Goal: Find specific page/section: Go to known website

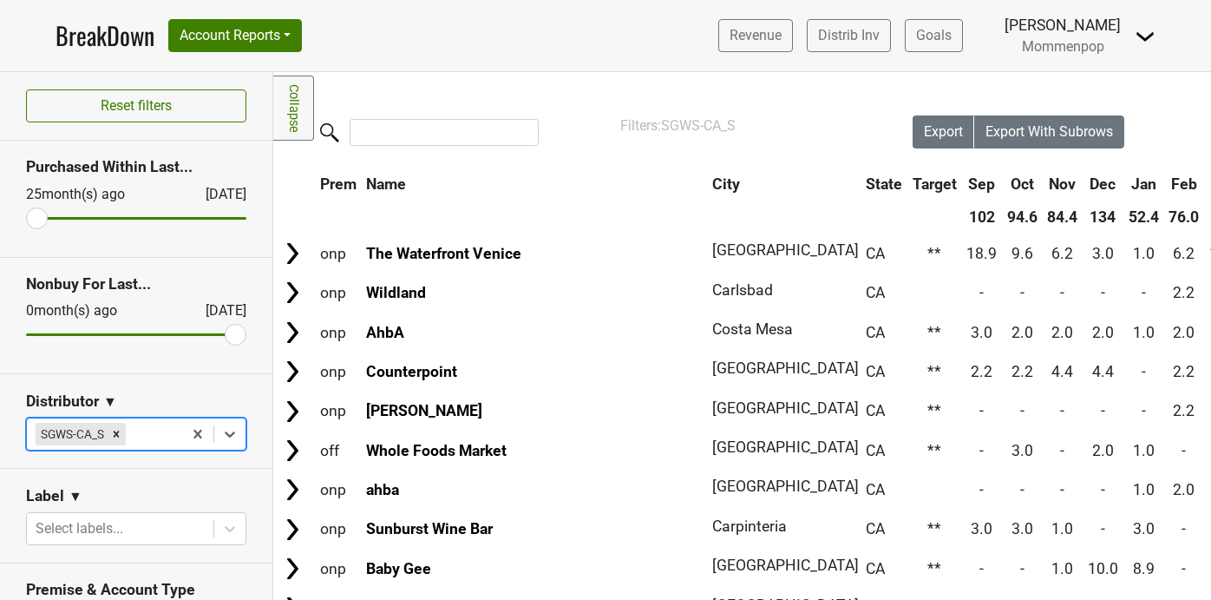
scroll to position [0, 496]
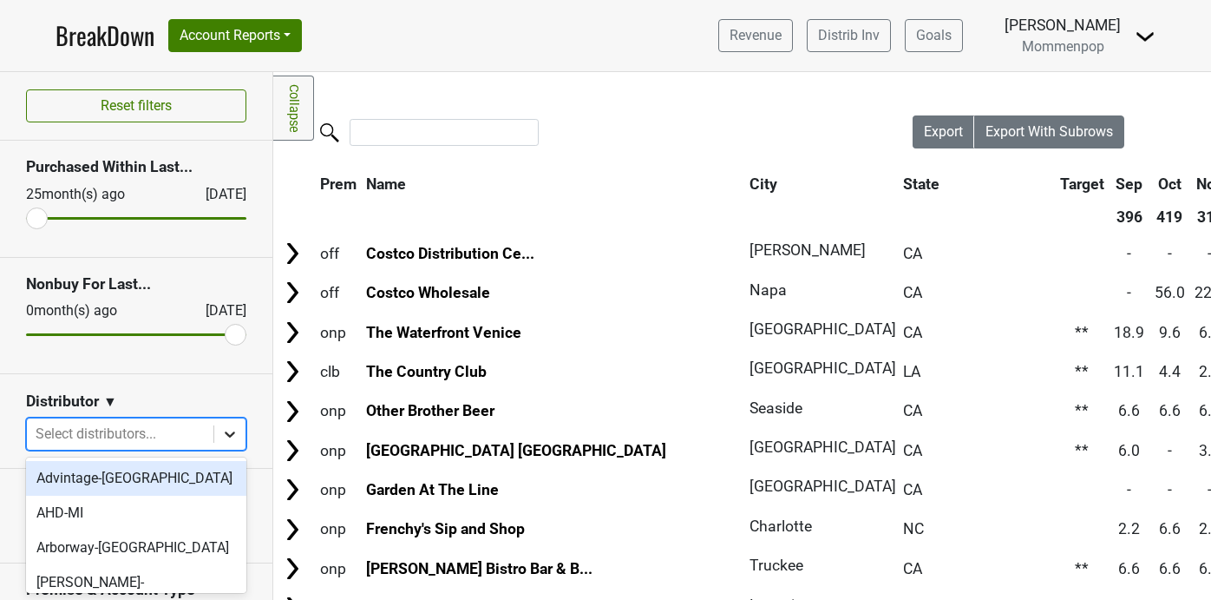
click at [226, 432] on icon at bounding box center [230, 434] width 10 height 6
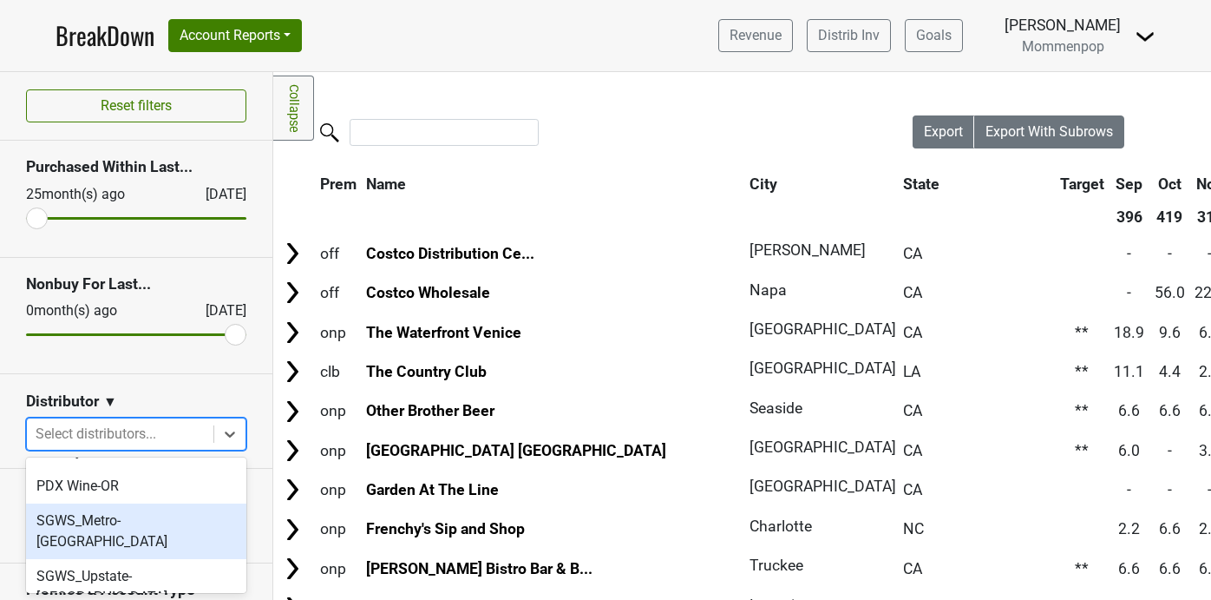
scroll to position [562, 0]
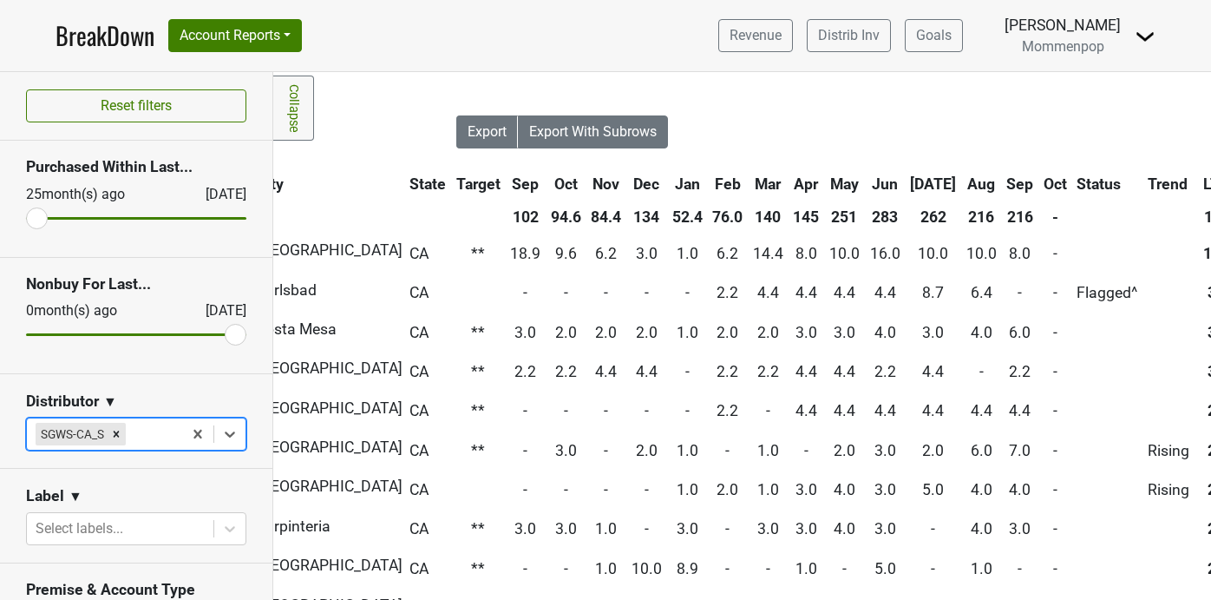
scroll to position [0, 584]
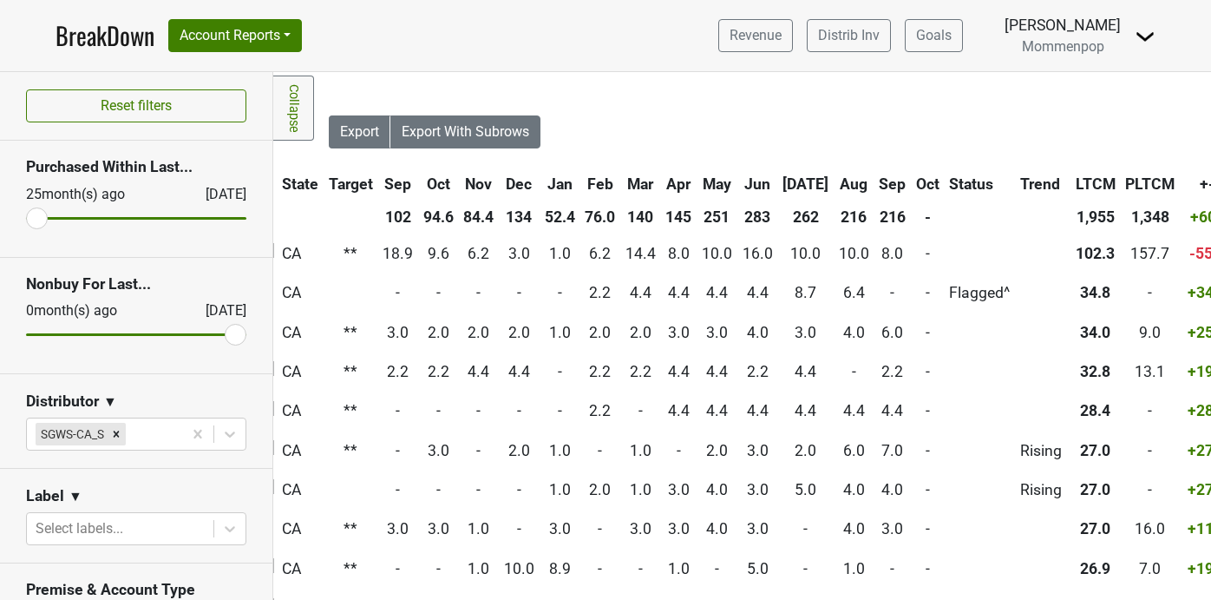
click at [876, 180] on th "Sep" at bounding box center [894, 183] width 36 height 31
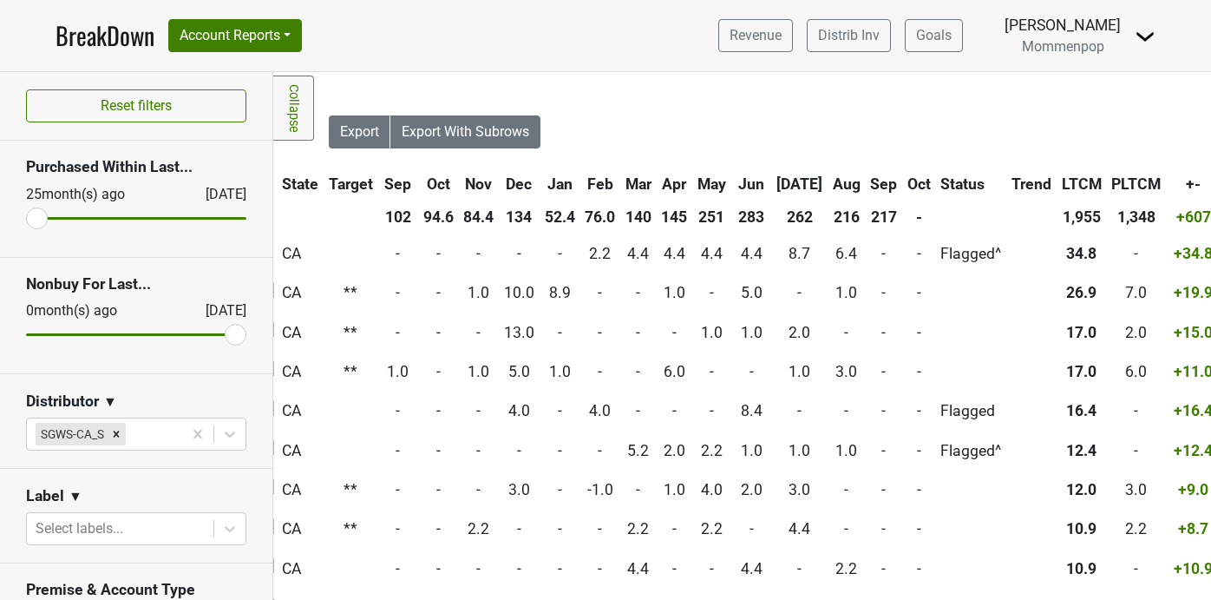
click at [867, 180] on th "Sep" at bounding box center [885, 183] width 36 height 31
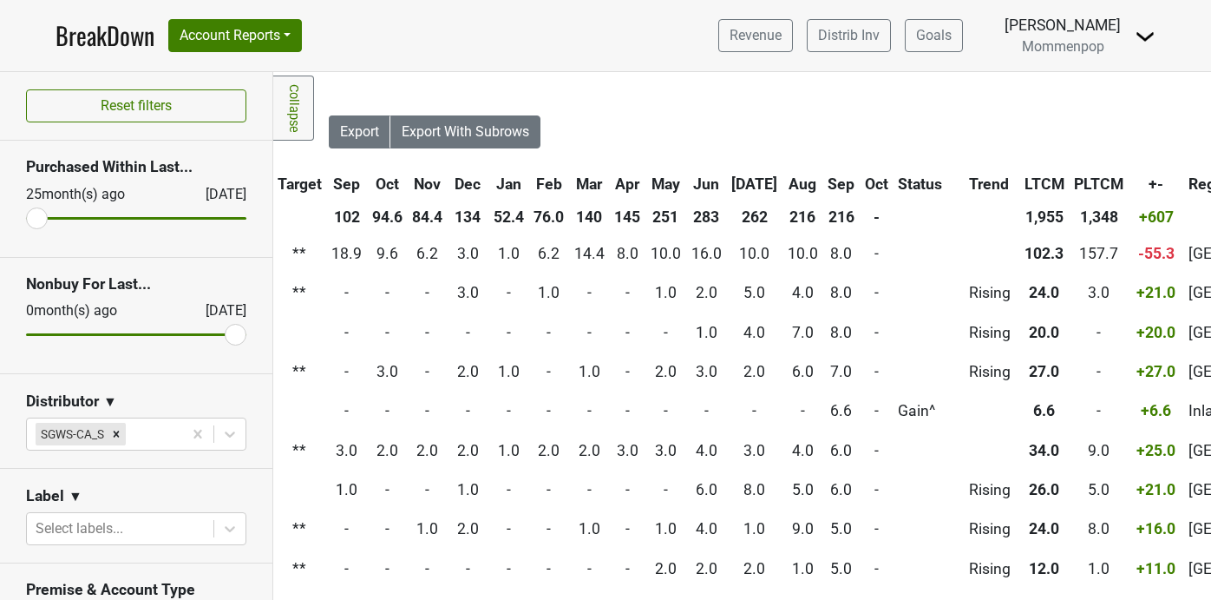
click at [861, 178] on th "Oct" at bounding box center [877, 183] width 32 height 31
click at [824, 181] on th "Sep" at bounding box center [842, 183] width 36 height 31
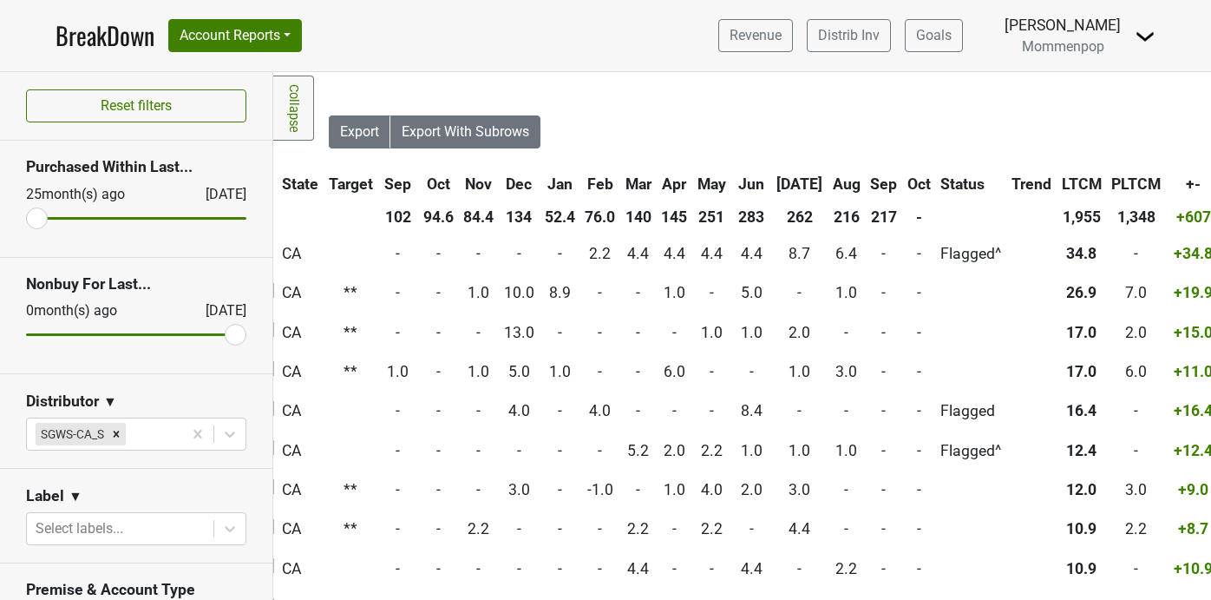
click at [867, 181] on th "Sep" at bounding box center [885, 183] width 36 height 31
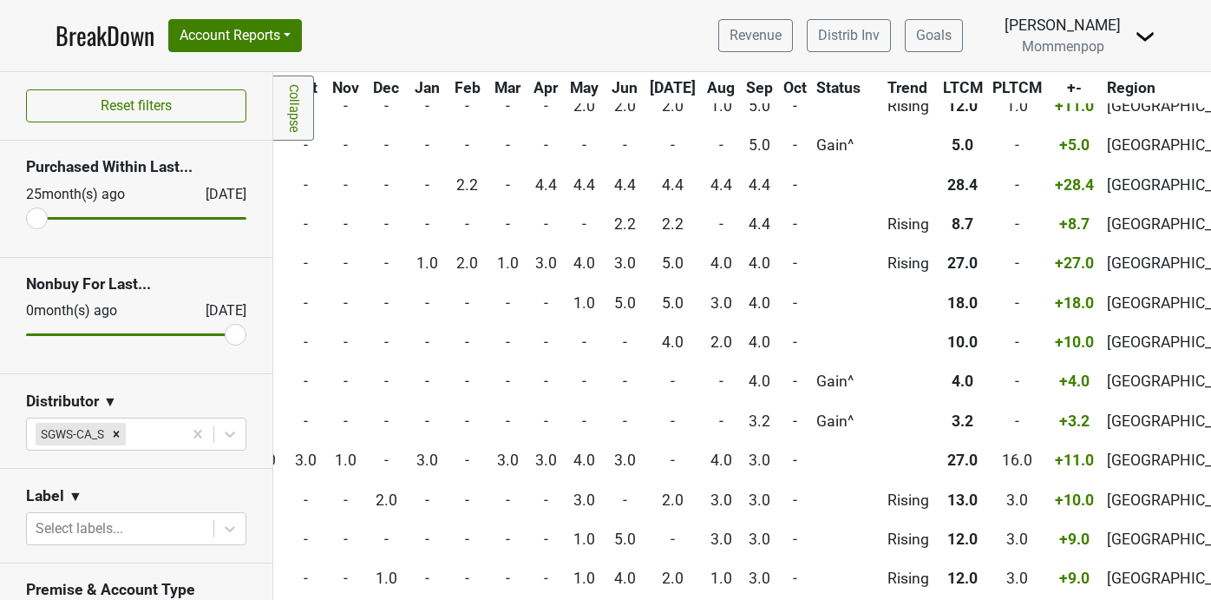
scroll to position [0, 666]
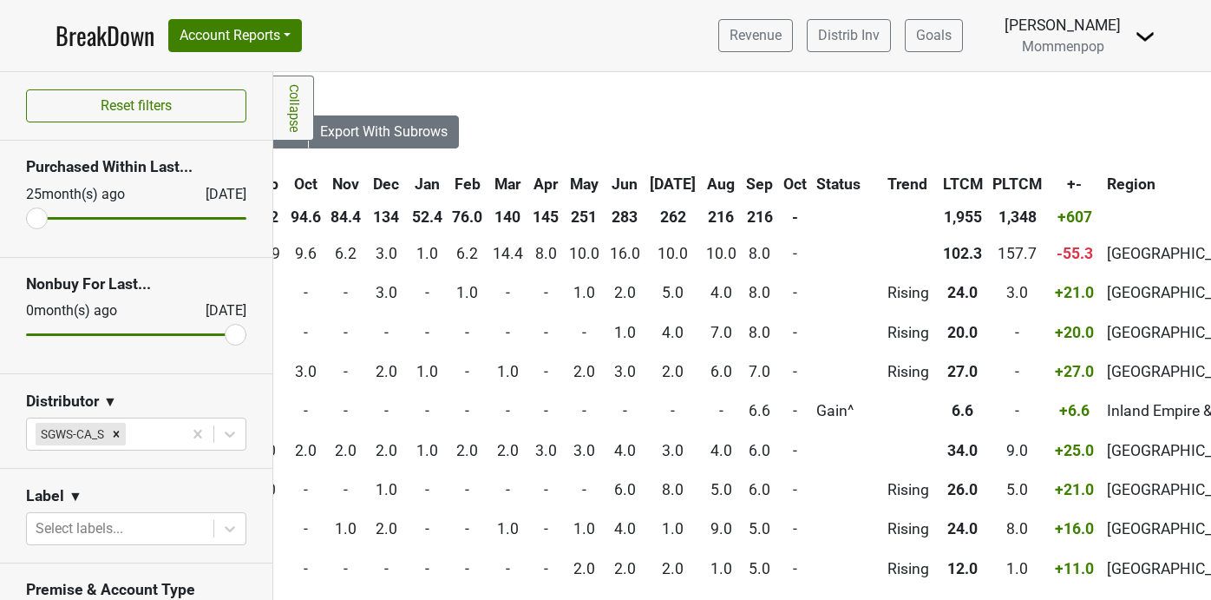
click at [702, 182] on th "Aug" at bounding box center [721, 183] width 39 height 31
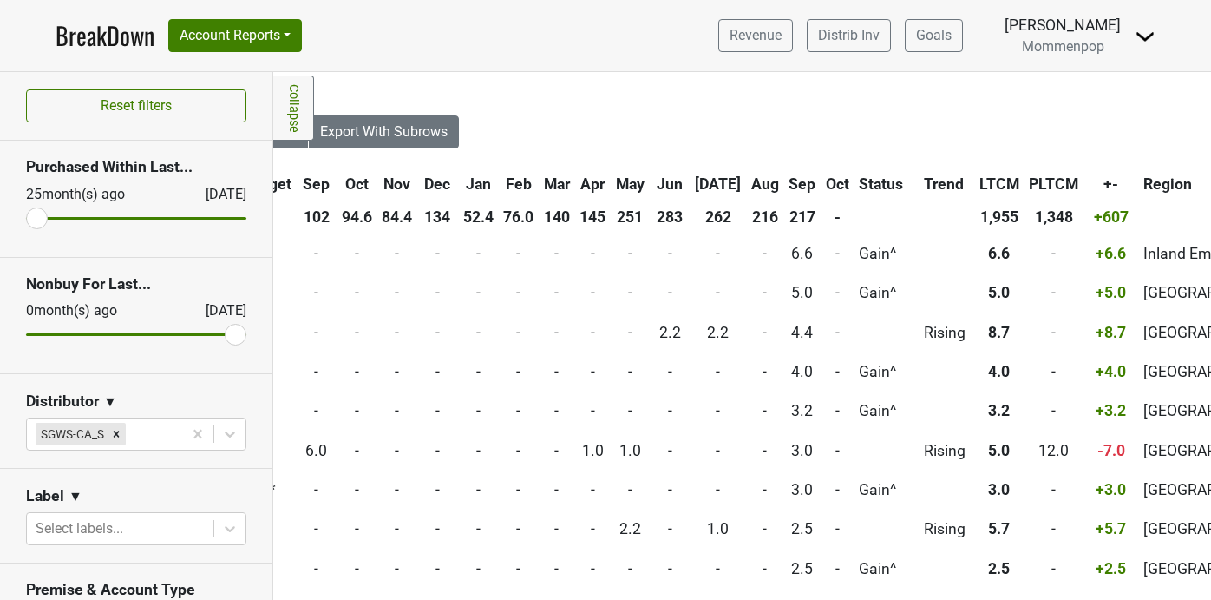
click at [747, 192] on th "Aug" at bounding box center [765, 183] width 36 height 31
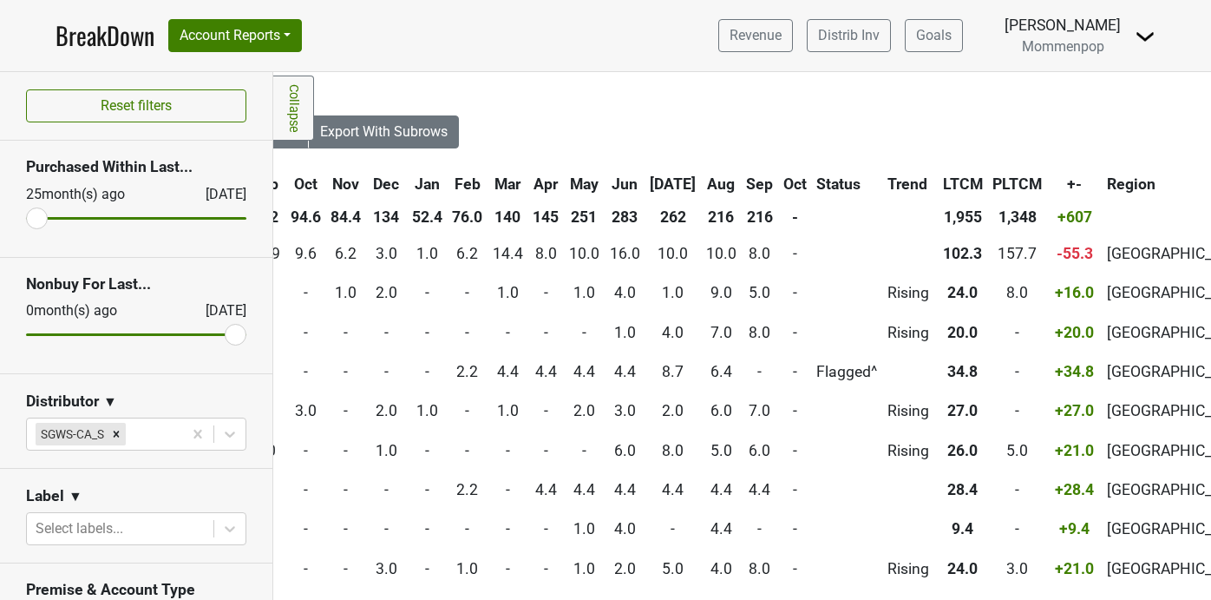
click at [646, 174] on th "[DATE]" at bounding box center [673, 183] width 55 height 31
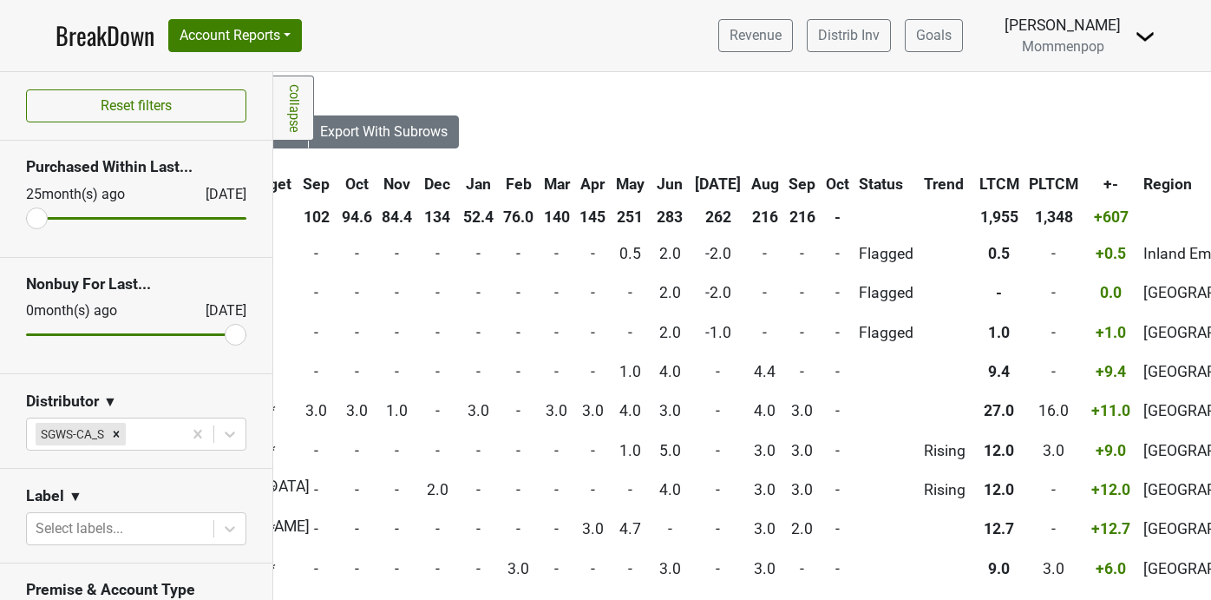
click at [691, 174] on th "[DATE]" at bounding box center [718, 183] width 55 height 31
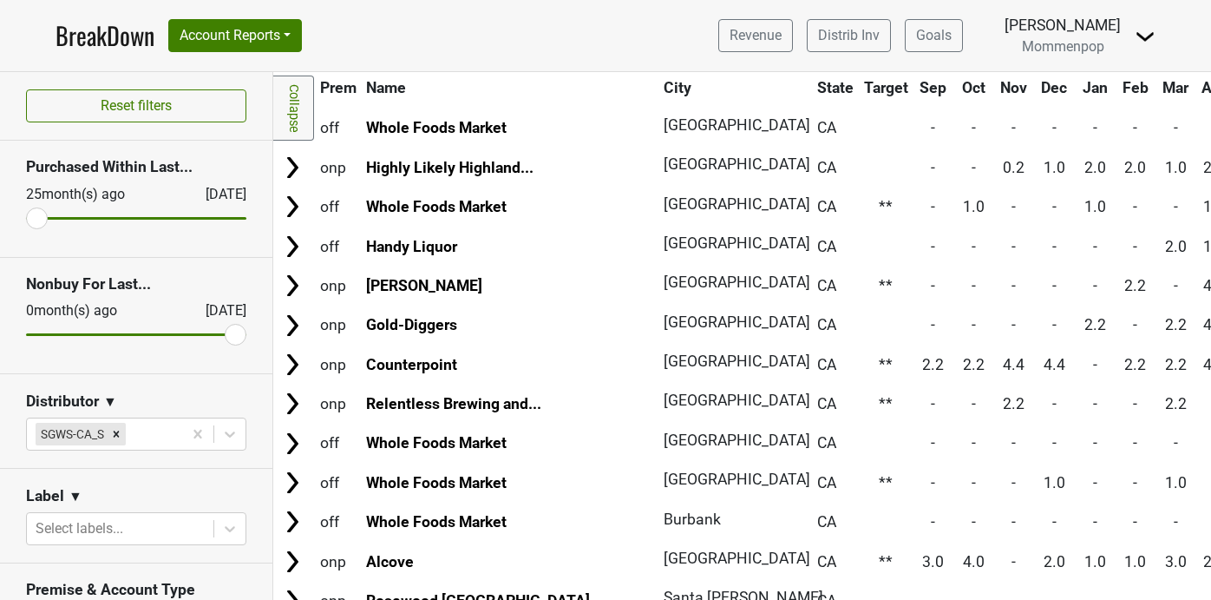
scroll to position [0, 0]
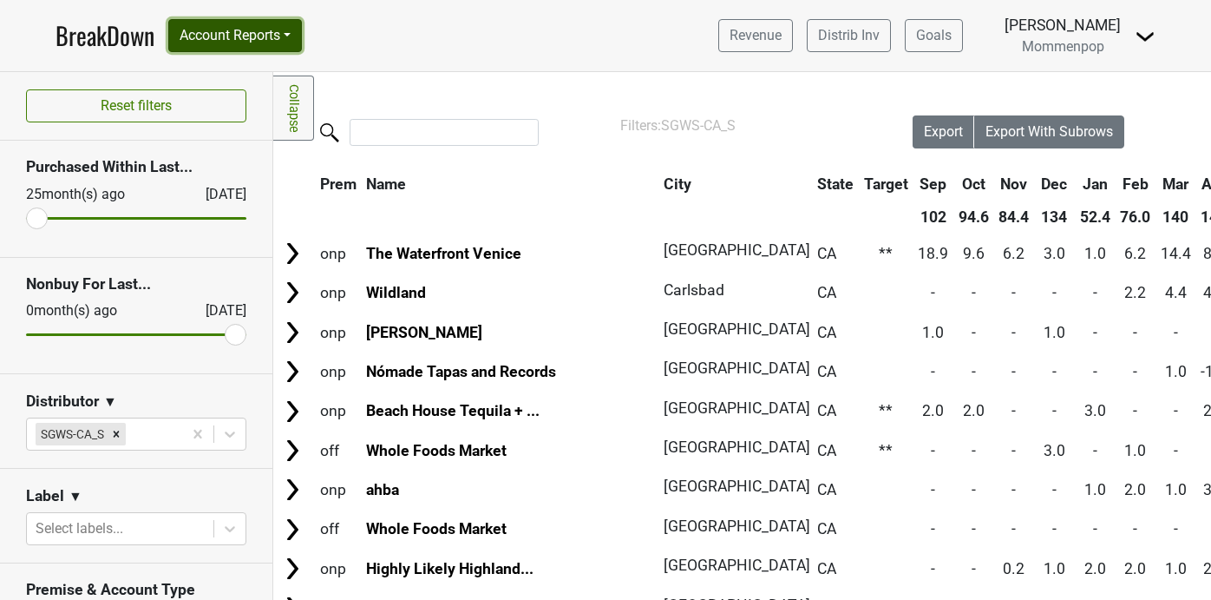
click at [253, 39] on button "Account Reports" at bounding box center [235, 35] width 134 height 33
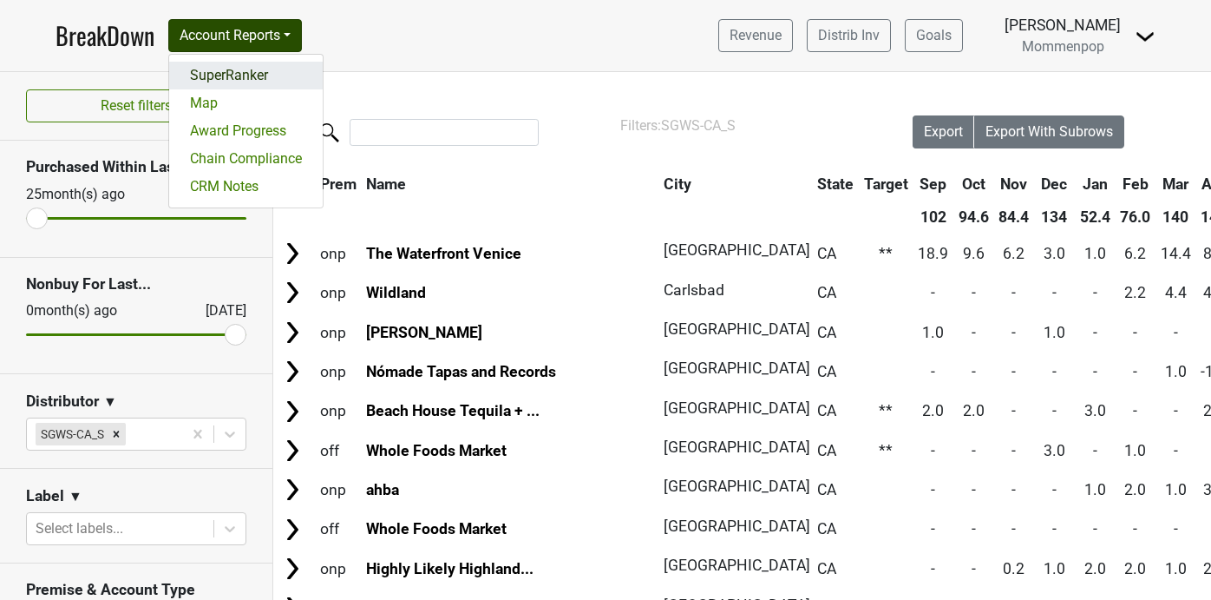
click at [269, 76] on link "SuperRanker" at bounding box center [246, 76] width 154 height 28
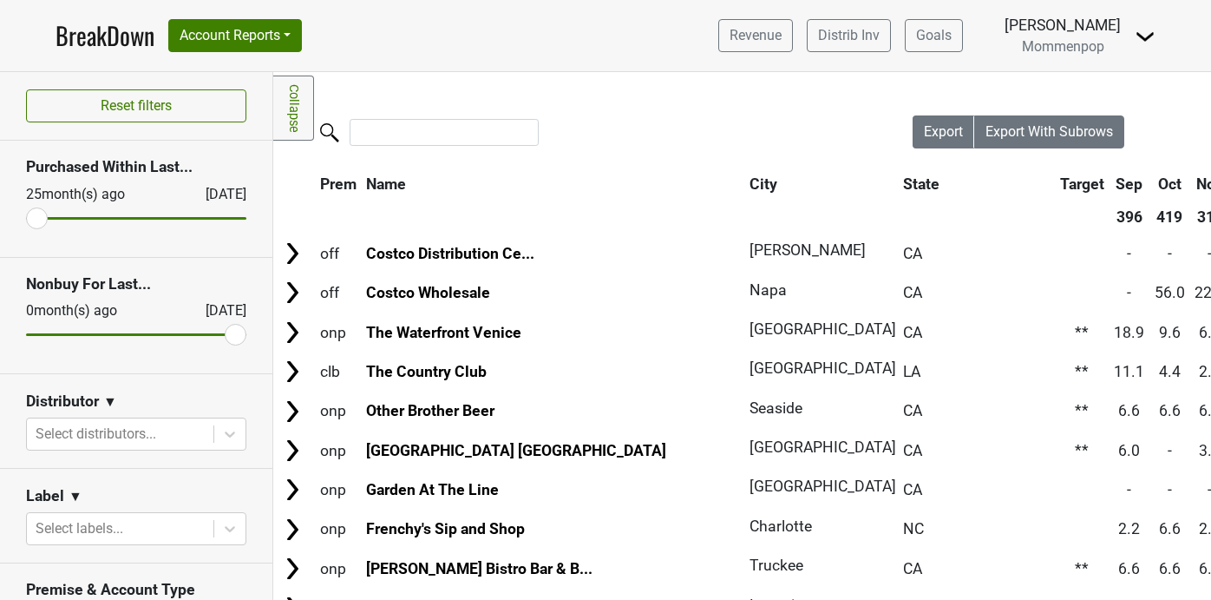
click at [1155, 36] on img at bounding box center [1145, 36] width 21 height 21
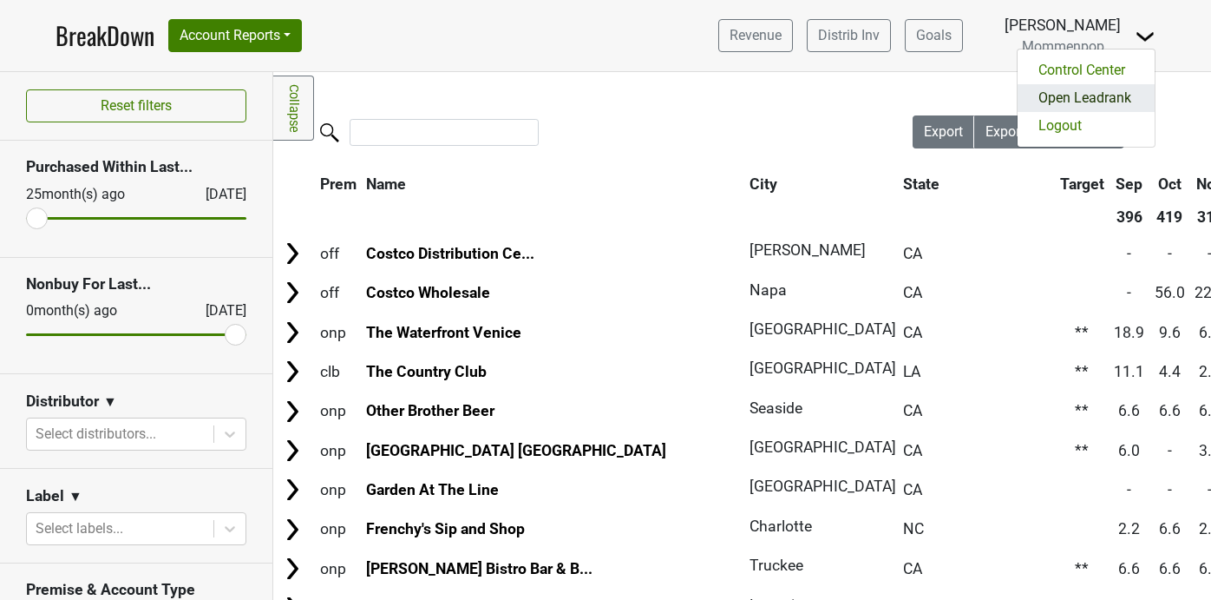
click at [1091, 104] on link "Open Leadrank" at bounding box center [1086, 98] width 137 height 28
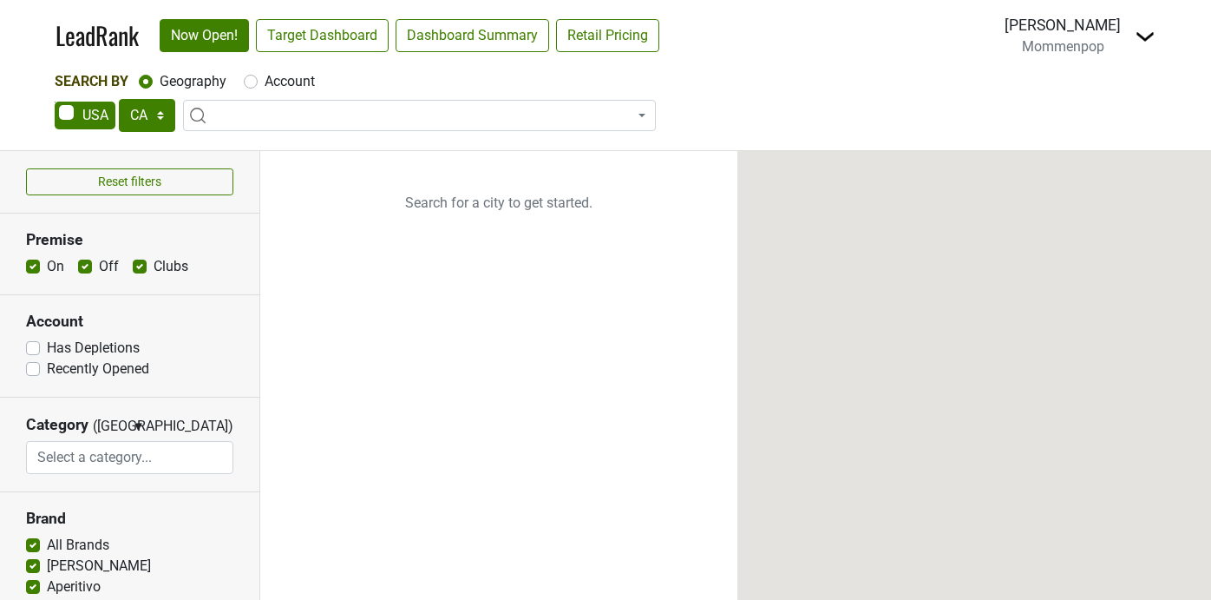
select select "CA"
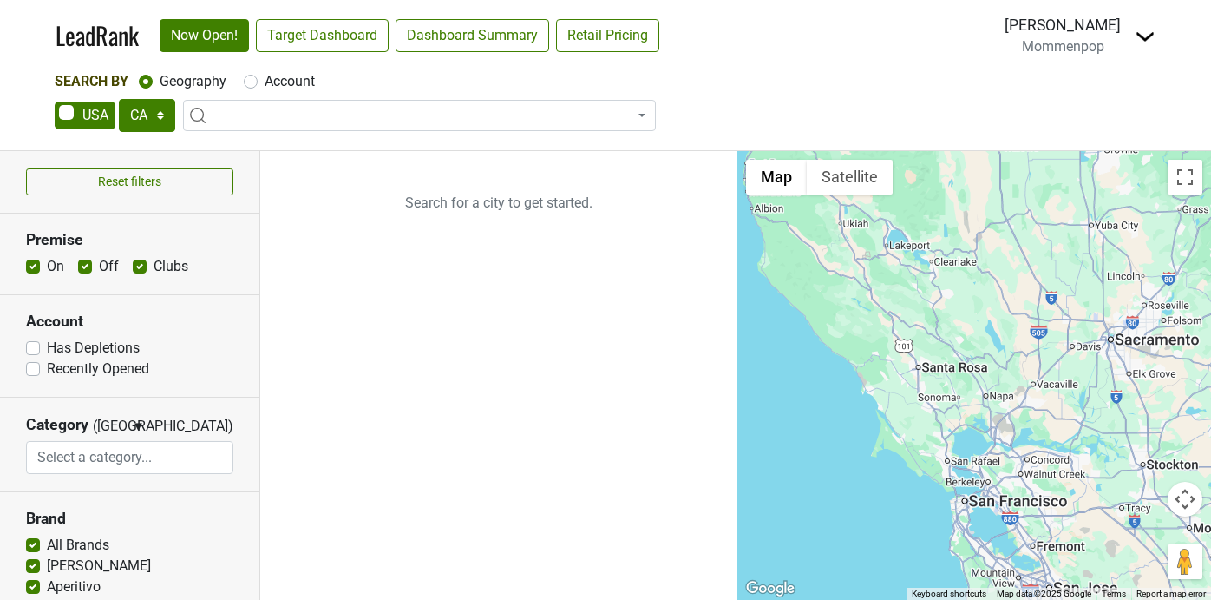
click at [265, 82] on label "Account" at bounding box center [290, 81] width 50 height 21
click at [249, 82] on input "Account" at bounding box center [251, 79] width 14 height 17
radio input "true"
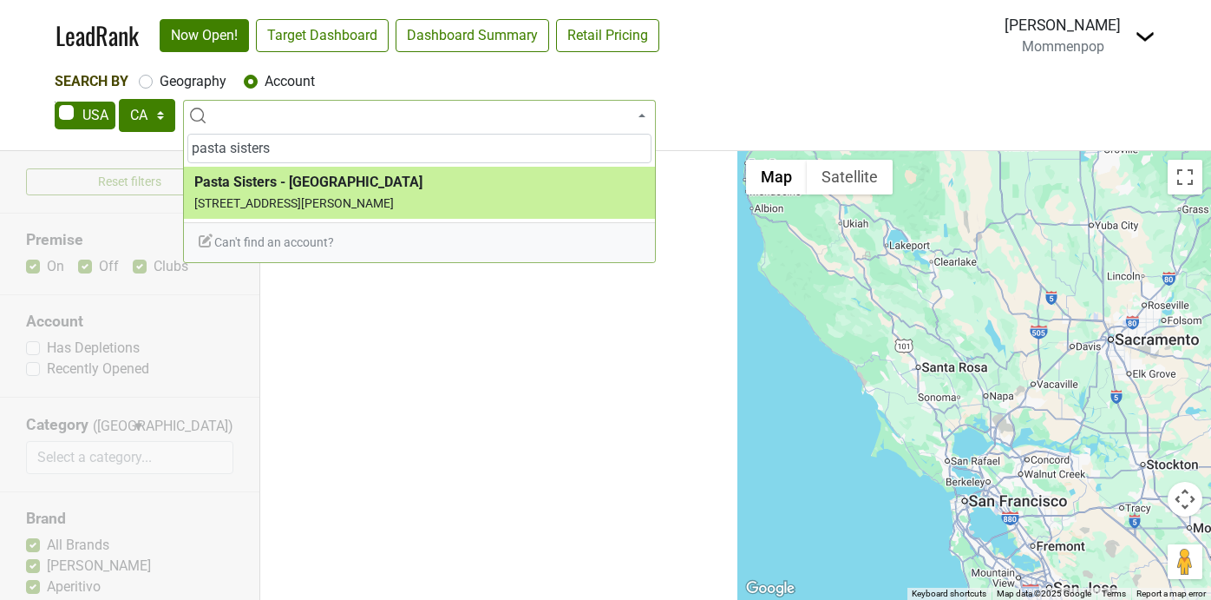
type input "pasta sisters"
select select "50134"
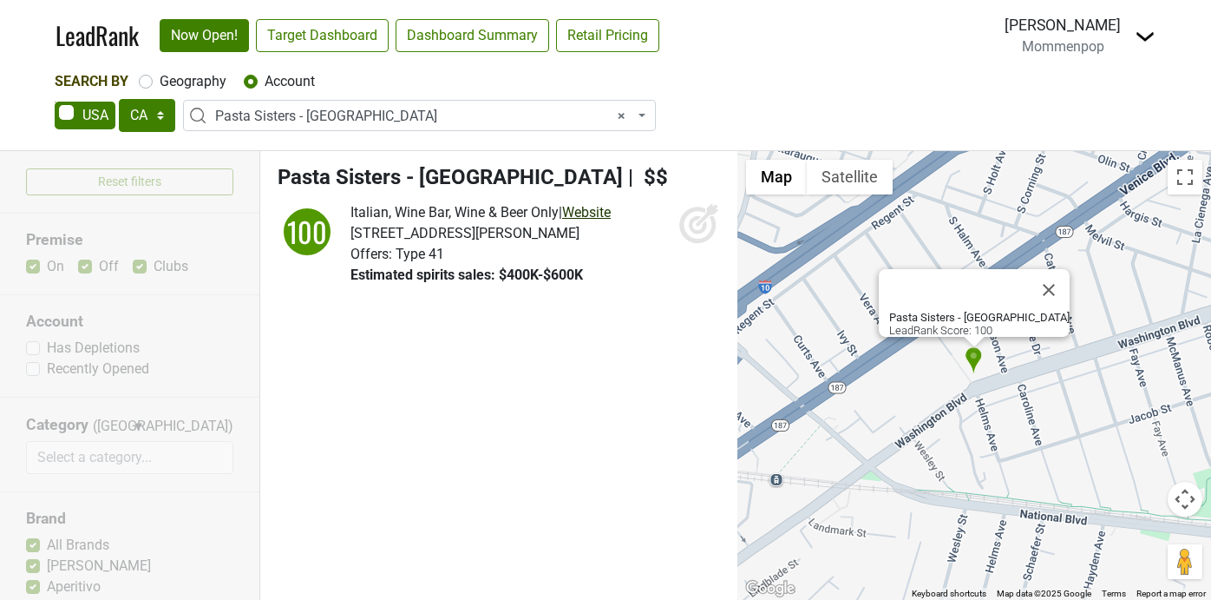
click at [595, 213] on link "Website" at bounding box center [586, 212] width 49 height 16
select select
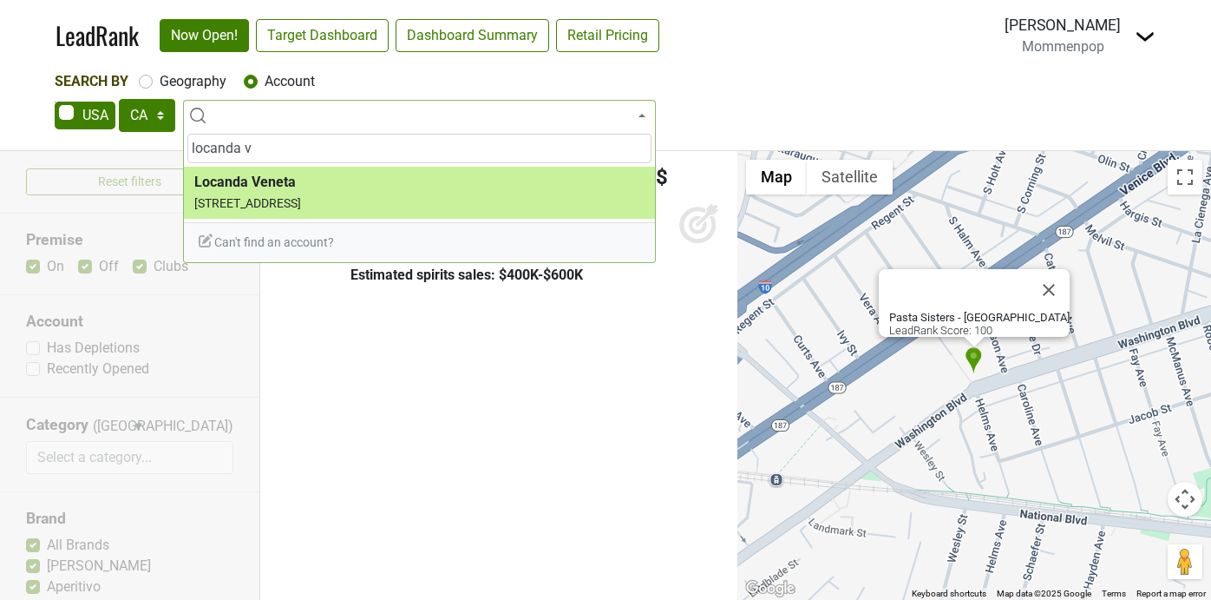
type input "locanda v"
select select "46498"
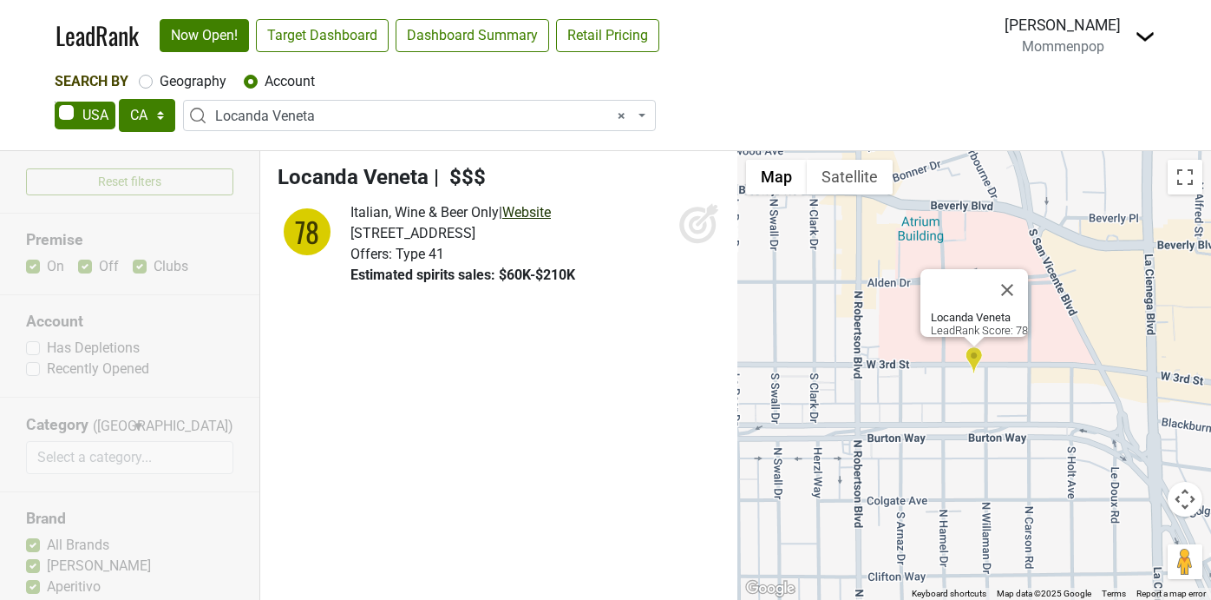
click at [542, 213] on link "Website" at bounding box center [526, 212] width 49 height 16
click at [347, 119] on span "× Locanda Veneta" at bounding box center [424, 116] width 419 height 21
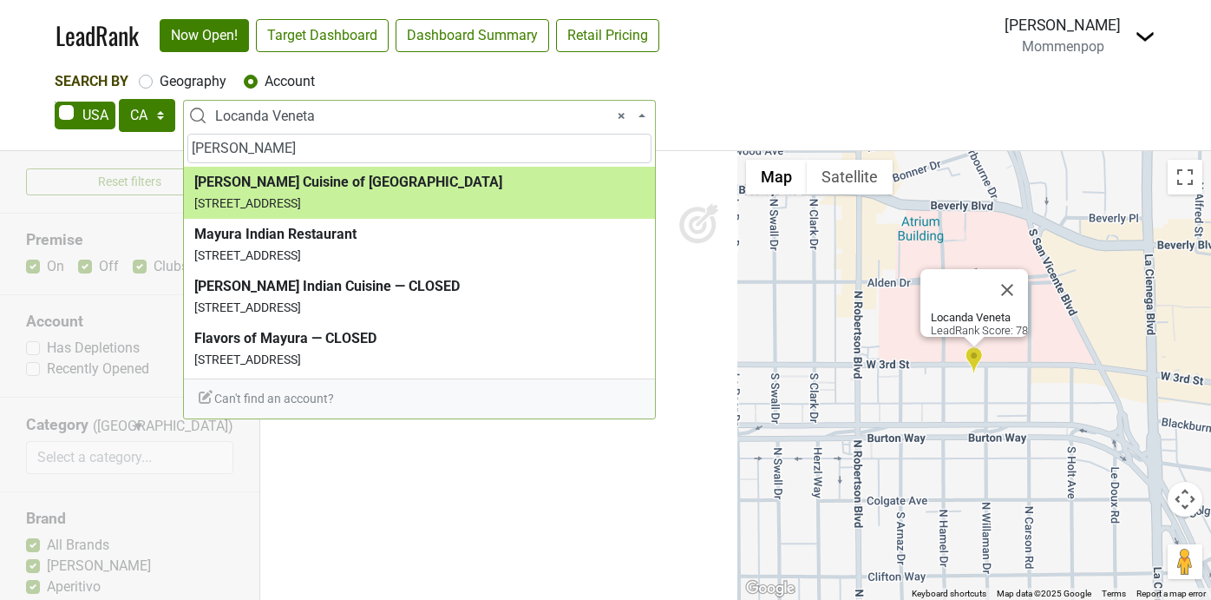
type input "mayur"
select select "124450303"
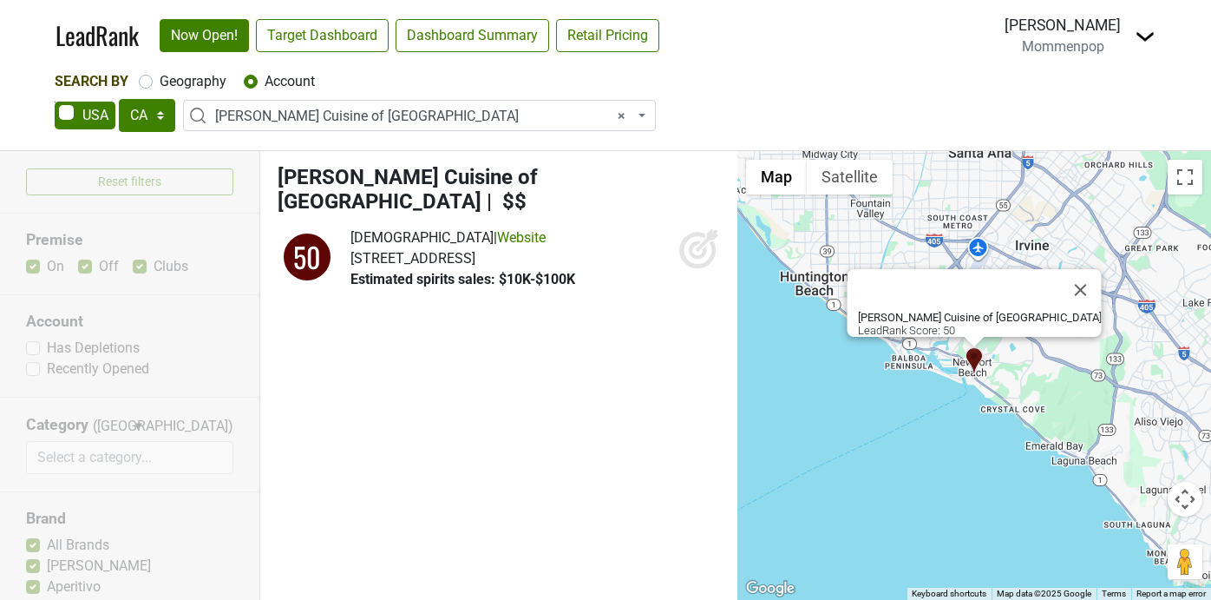
click at [360, 113] on span "× Mayur Cuisine of India" at bounding box center [424, 116] width 419 height 21
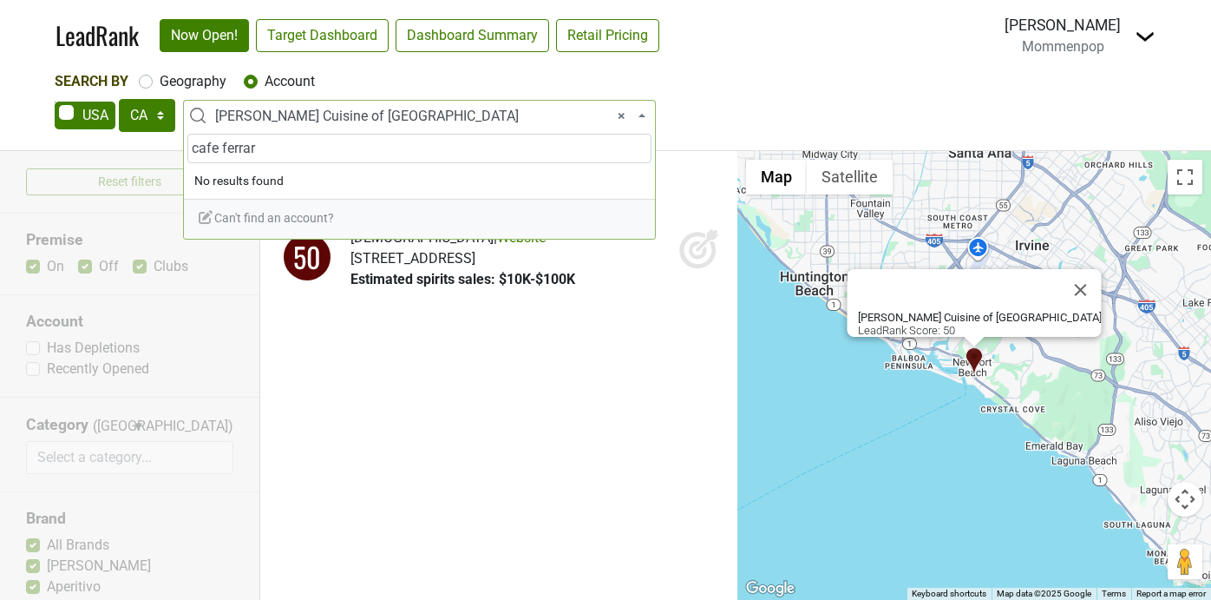
drag, startPoint x: 275, startPoint y: 155, endPoint x: 161, endPoint y: 154, distance: 113.7
click at [161, 154] on body "LeadRank Now Open! Target Dashboard Dashboard Summary Retail Pricing Loading...…" at bounding box center [605, 300] width 1211 height 600
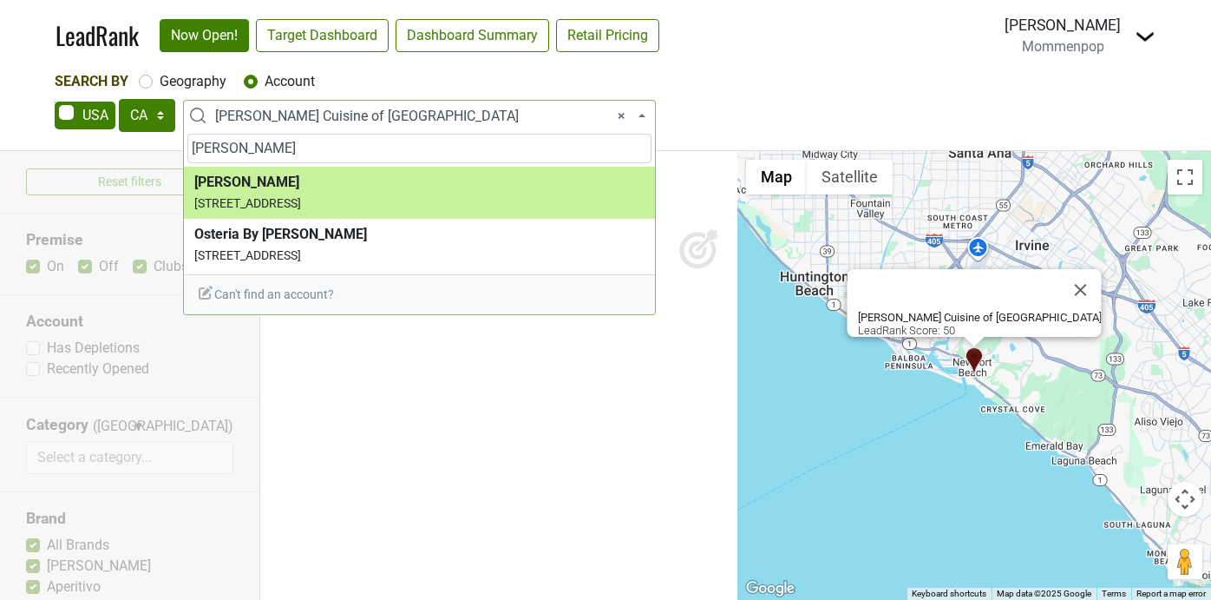
type input "fabio"
select select "63342"
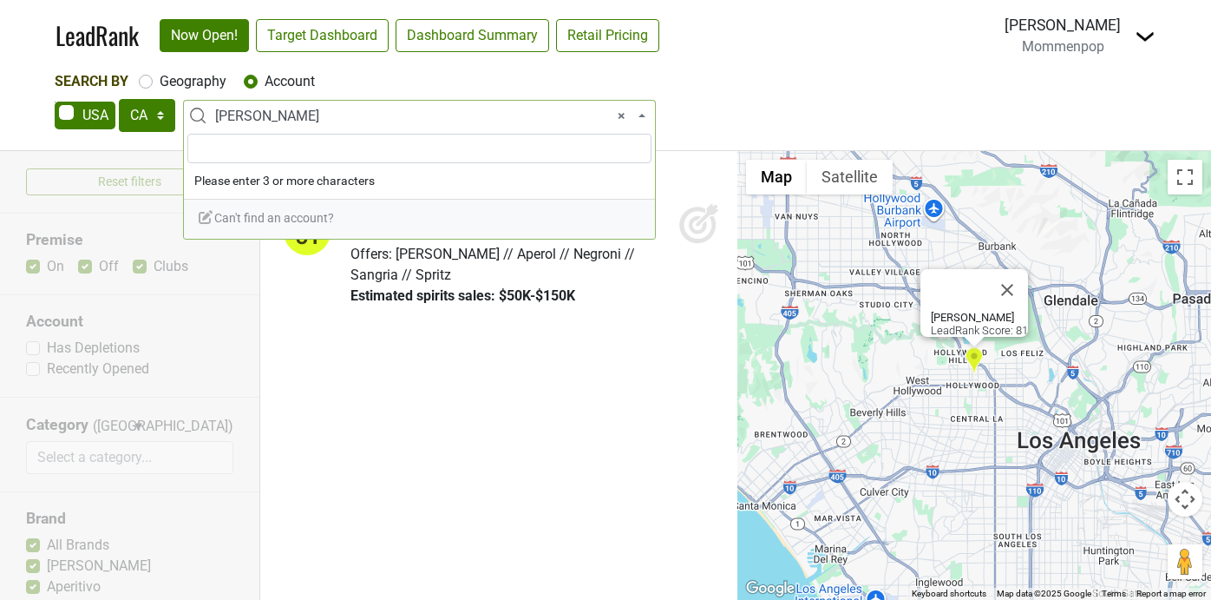
click at [336, 118] on span "× Fabiolus Cucina" at bounding box center [424, 116] width 419 height 21
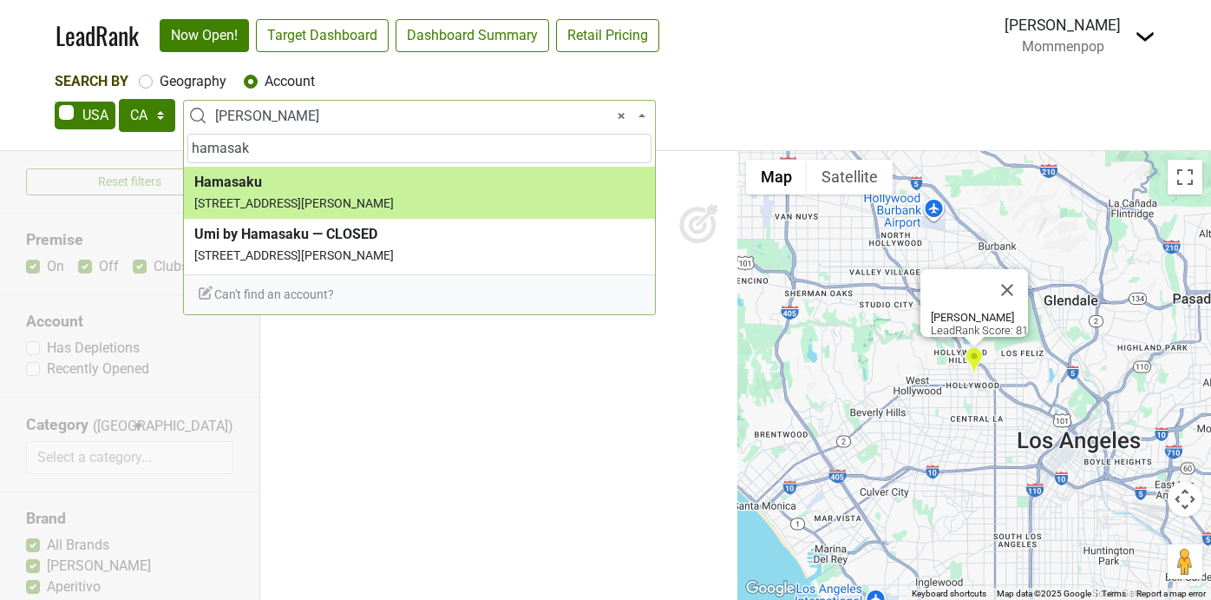
type input "hamasak"
select select "51880"
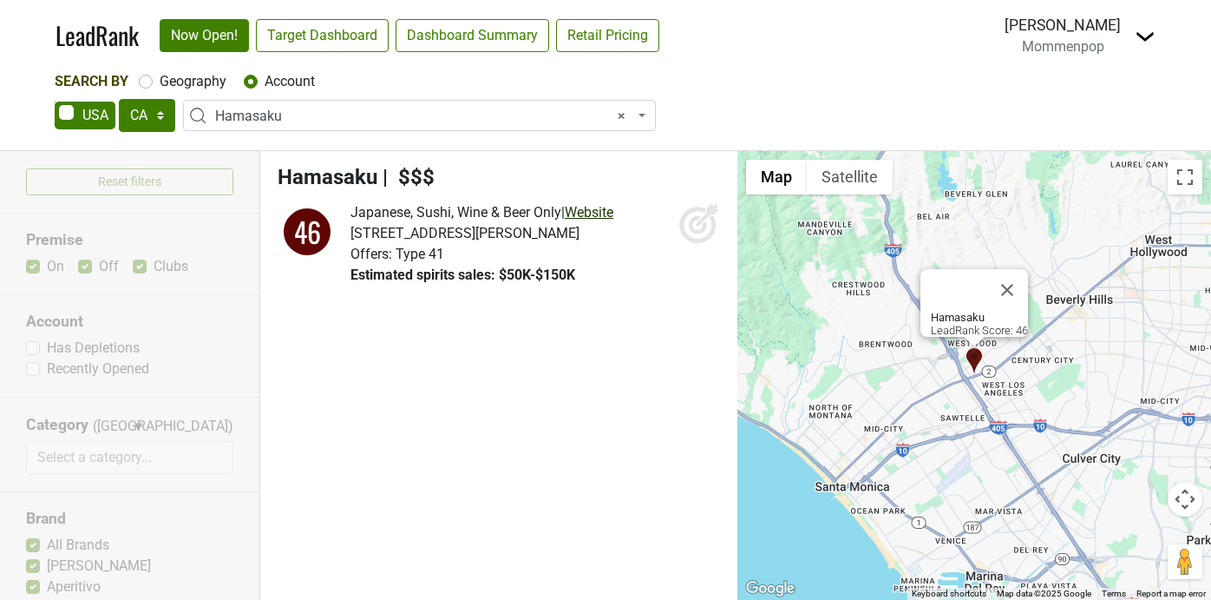
click at [596, 208] on link "Website" at bounding box center [589, 212] width 49 height 16
click at [282, 108] on span "× Hamasaku" at bounding box center [424, 116] width 419 height 21
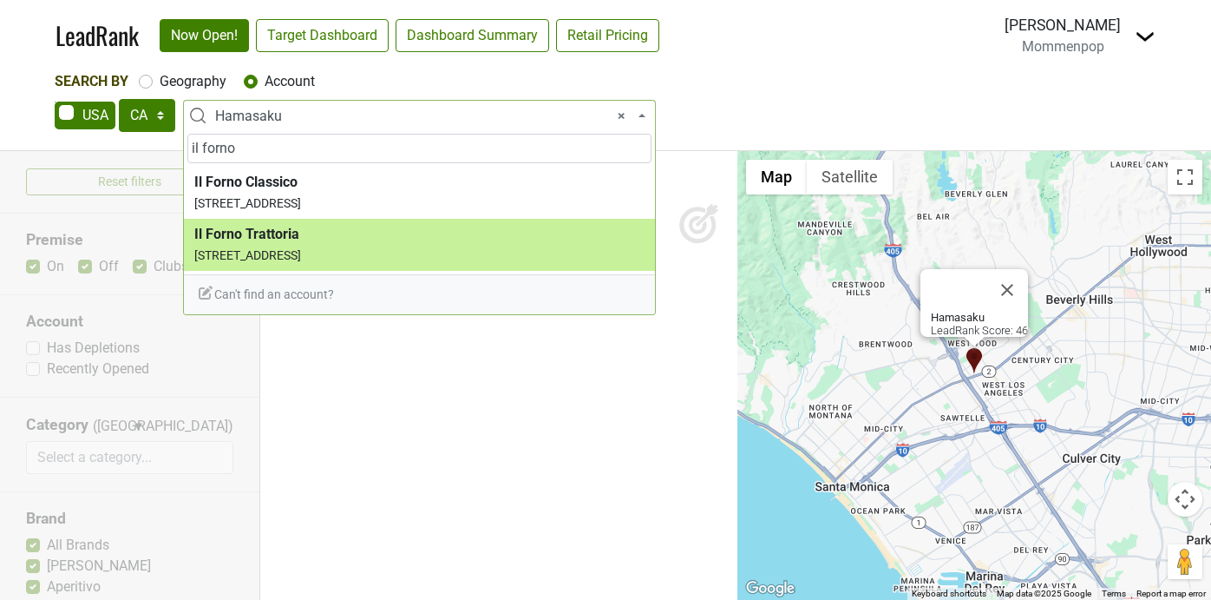
type input "il forno"
select select "337702"
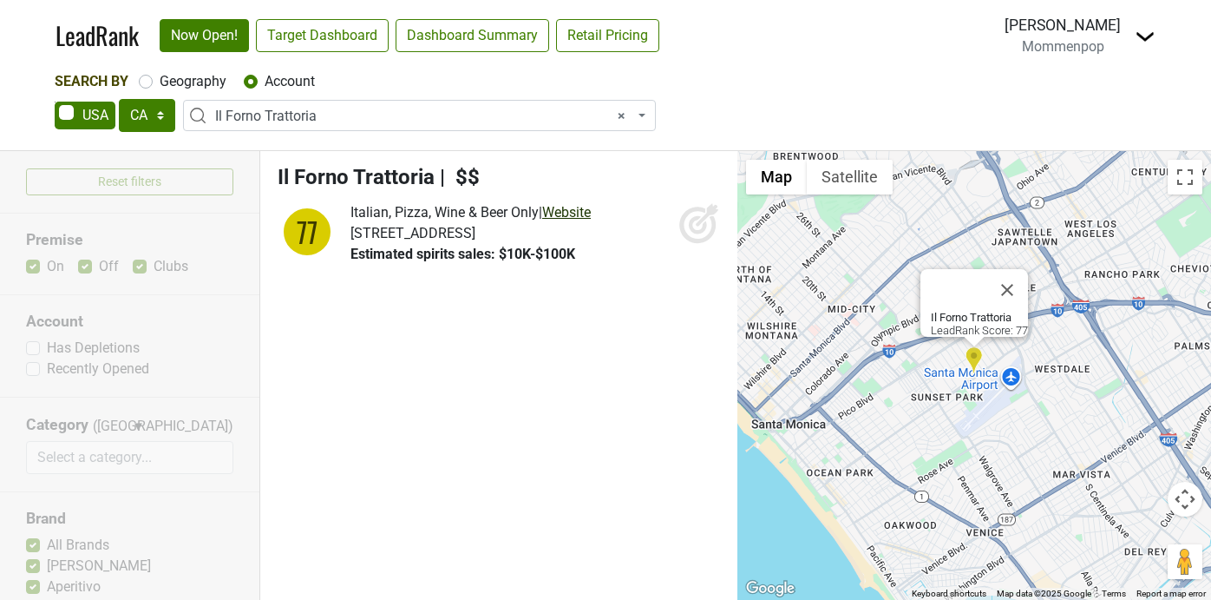
click at [580, 213] on link "Website" at bounding box center [566, 212] width 49 height 16
click at [278, 109] on span "× Il Forno Trattoria" at bounding box center [424, 116] width 419 height 21
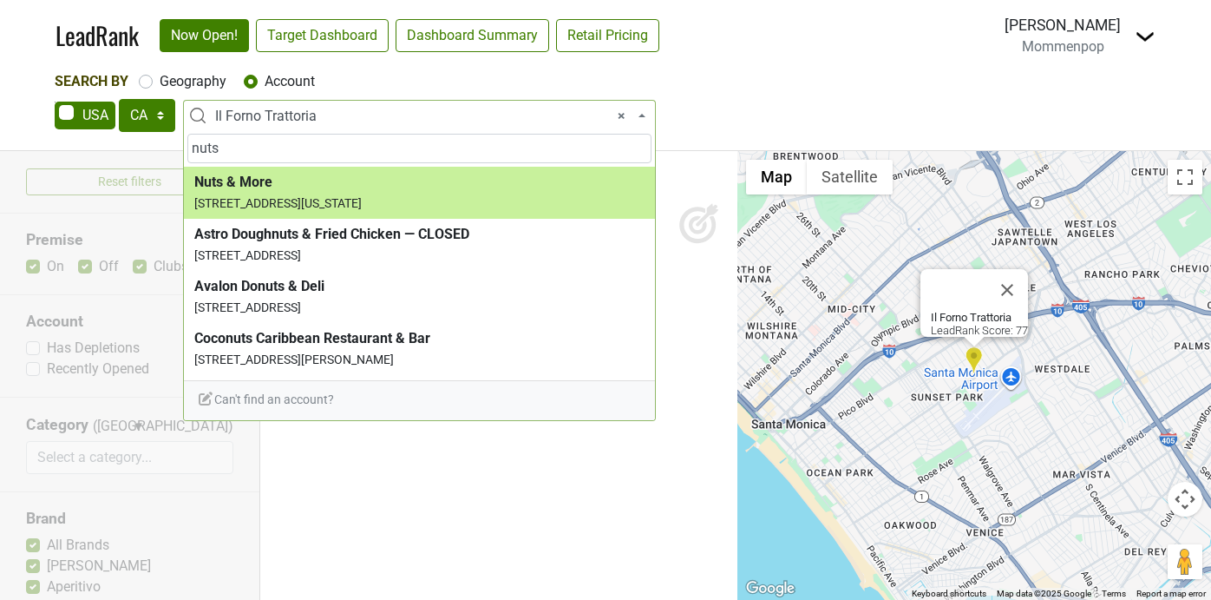
type input "nuts"
select select "123607467"
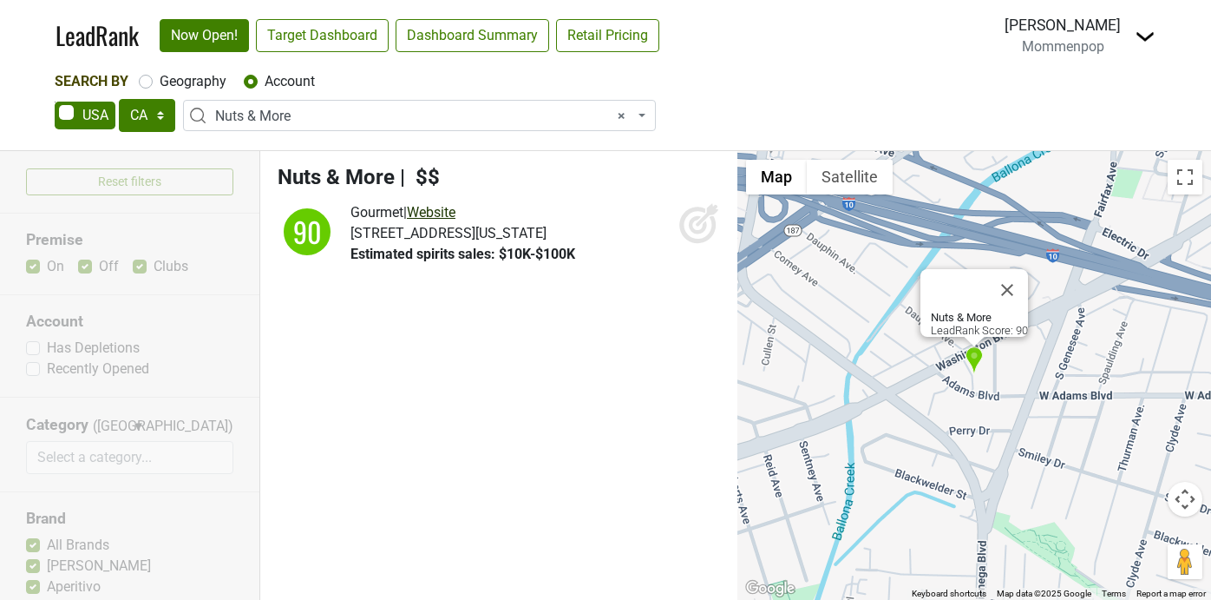
click at [451, 208] on link "Website" at bounding box center [431, 212] width 49 height 16
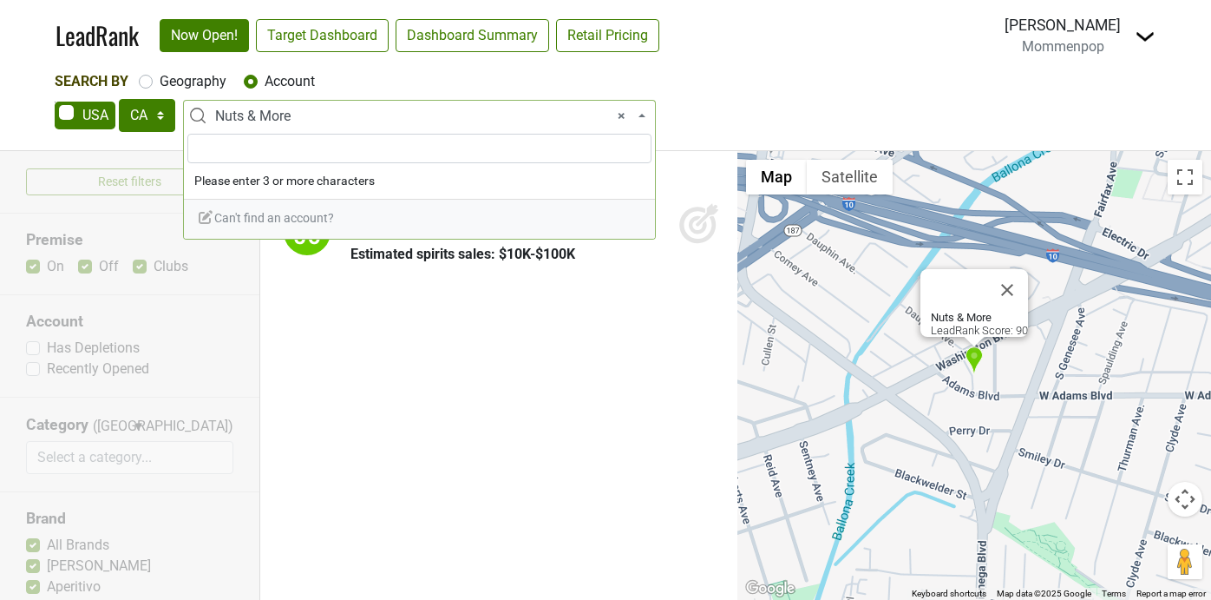
click at [486, 120] on span "× Nuts & More" at bounding box center [424, 116] width 419 height 21
click at [308, 144] on input "hi-ho bu" at bounding box center [419, 149] width 464 height 30
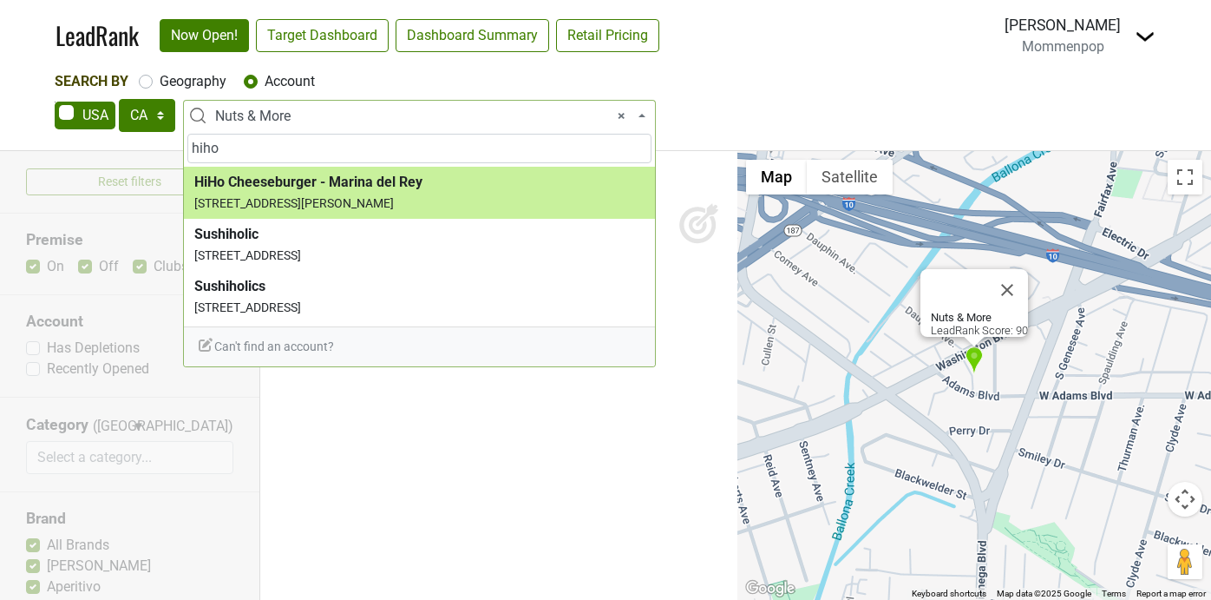
type input "hiho"
select select "123816953"
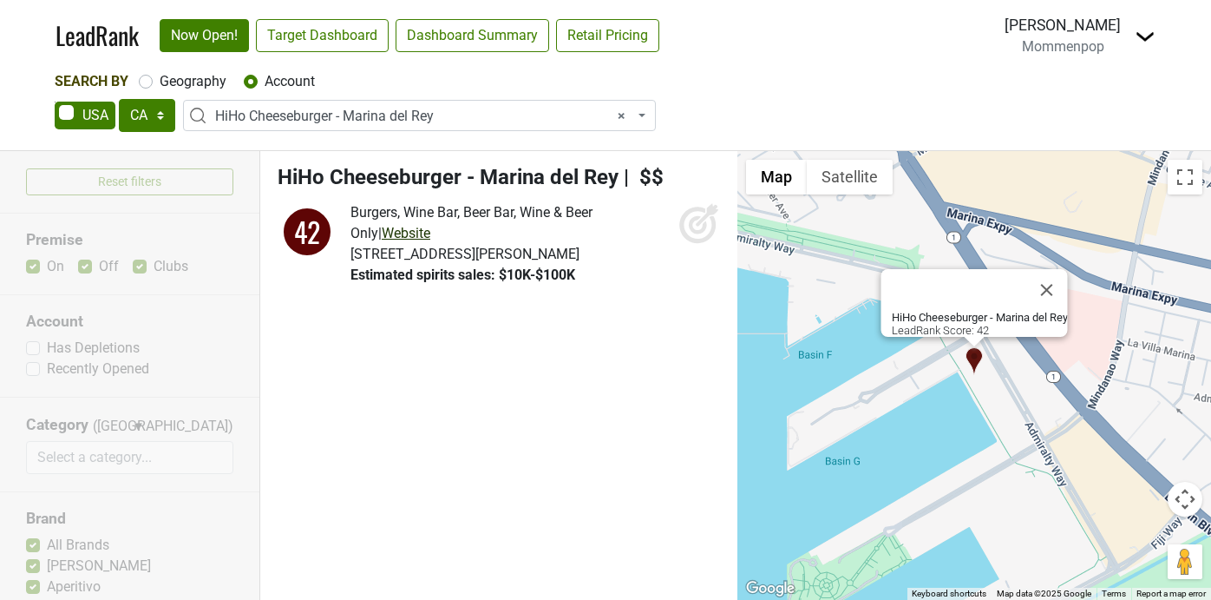
click at [393, 239] on link "Website" at bounding box center [406, 233] width 49 height 16
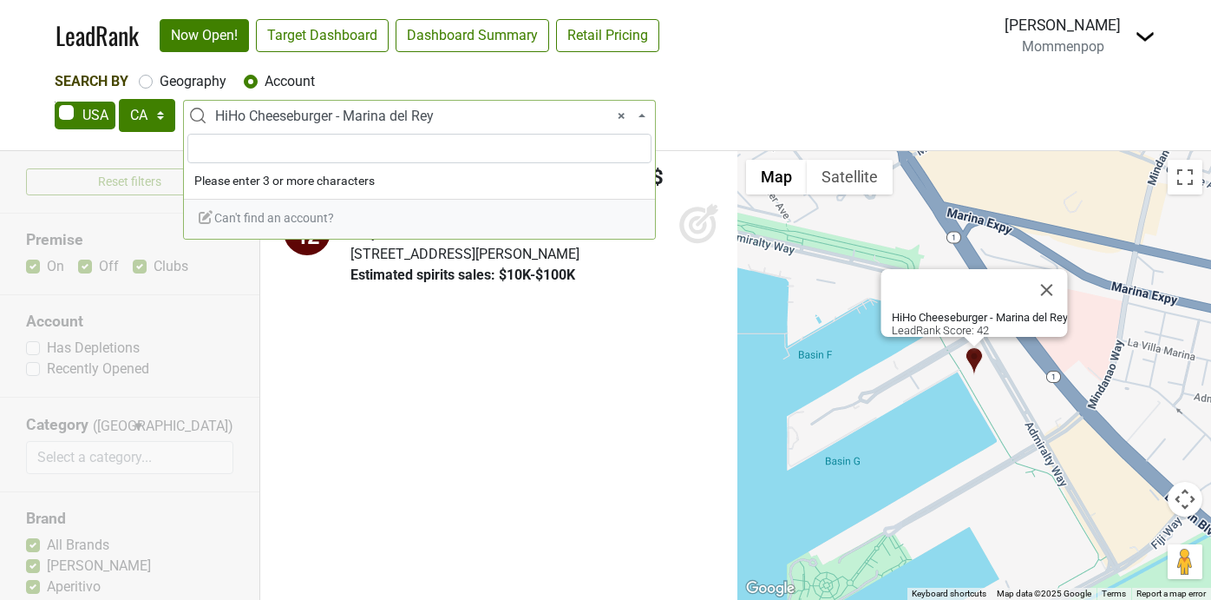
click at [341, 116] on span "× HiHo Cheeseburger - Marina del Rey" at bounding box center [424, 116] width 419 height 21
click at [237, 143] on input "pasta uov" at bounding box center [419, 149] width 464 height 30
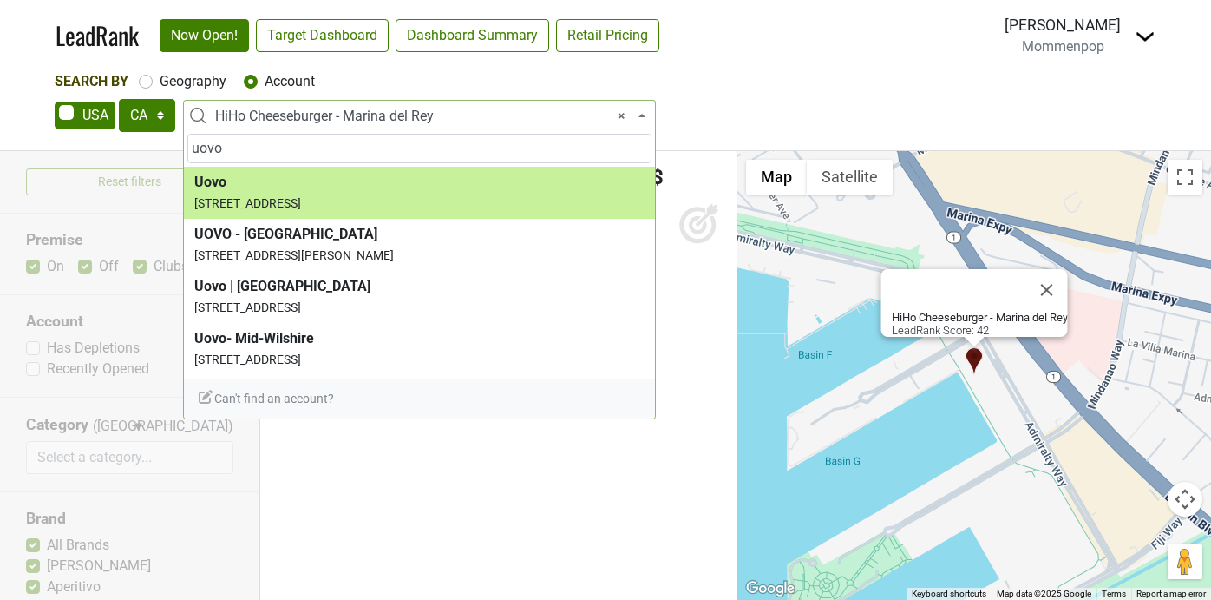
type input "uovo"
select select "50135"
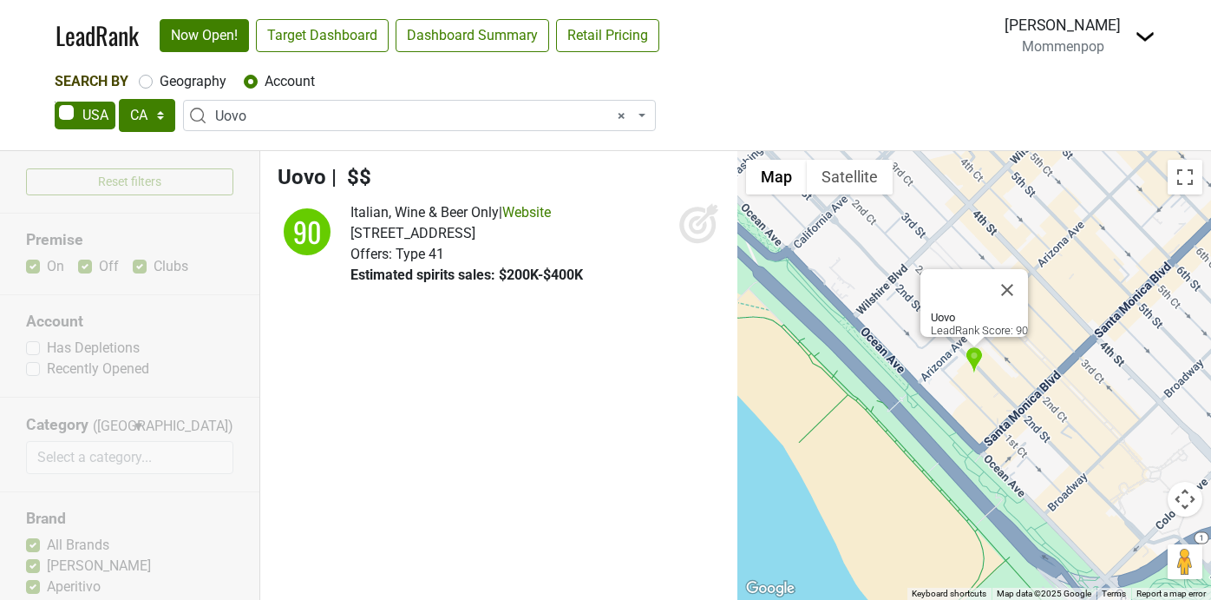
click at [267, 118] on span "× Uovo" at bounding box center [424, 116] width 419 height 21
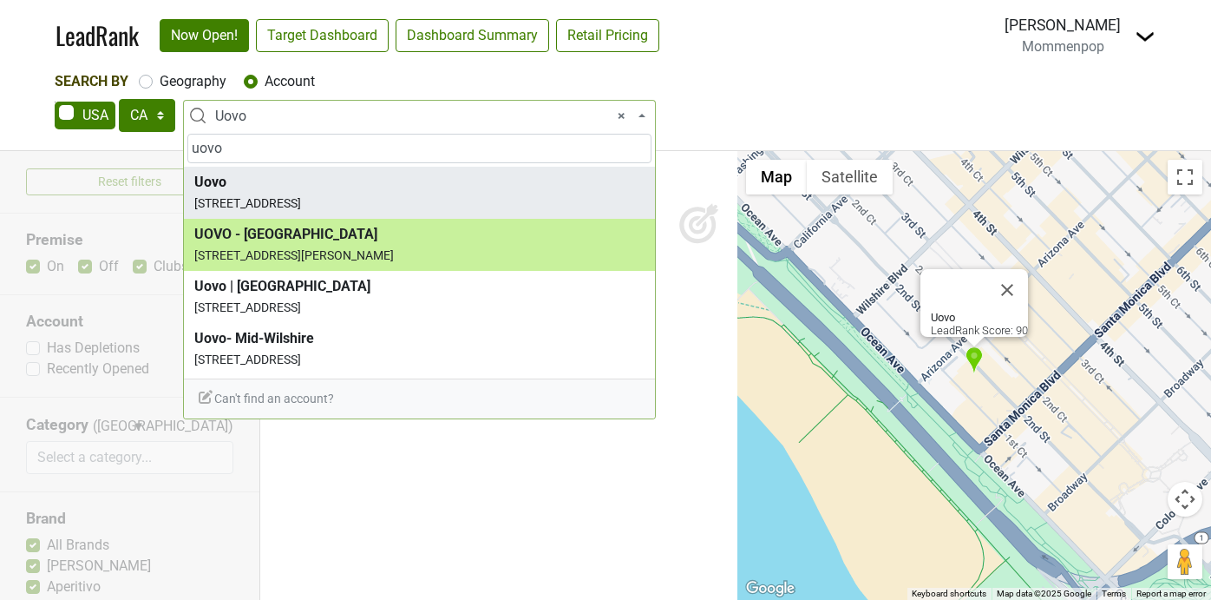
type input "uovo"
select select "123817107"
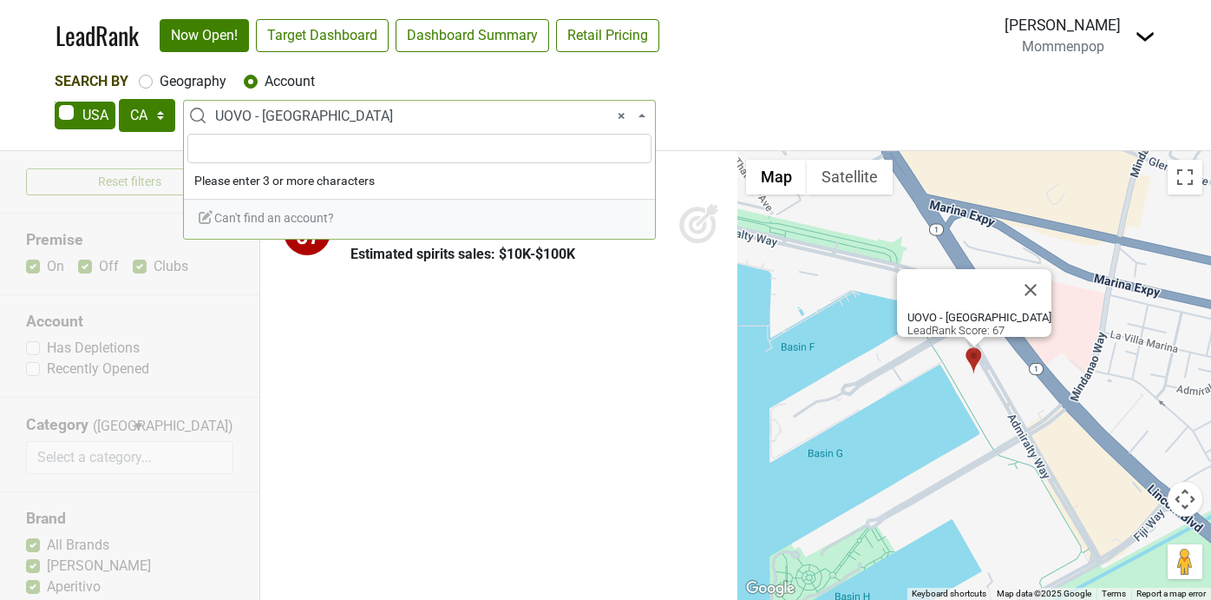
click at [365, 111] on span "× UOVO - Marina del Rey" at bounding box center [424, 116] width 419 height 21
type input "o"
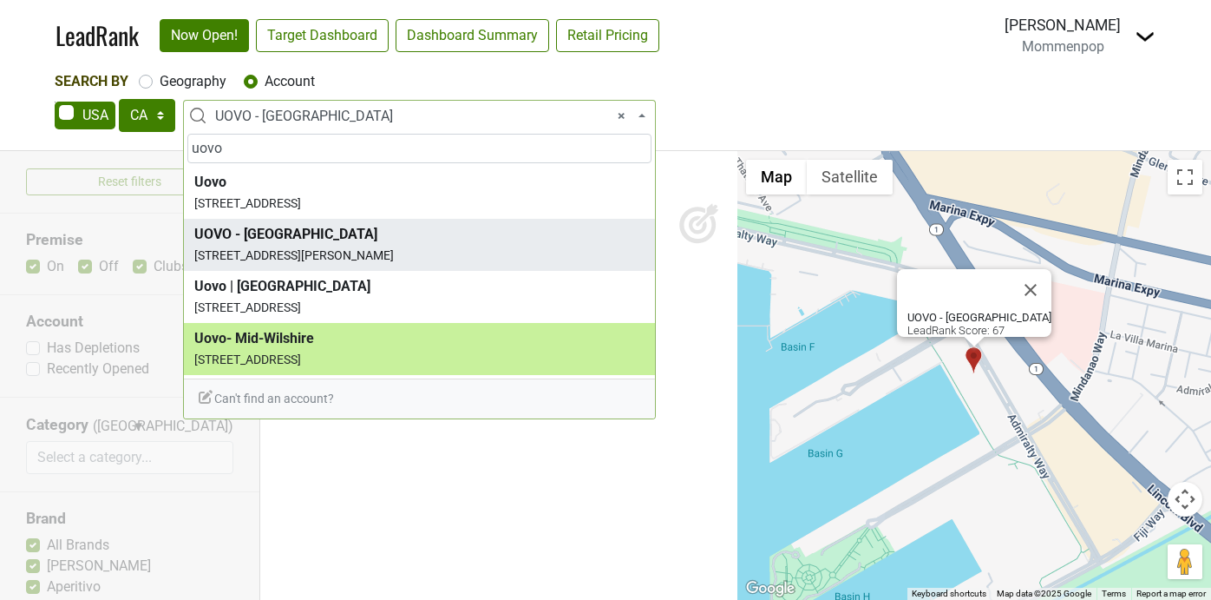
type input "uovo"
select select "123699434"
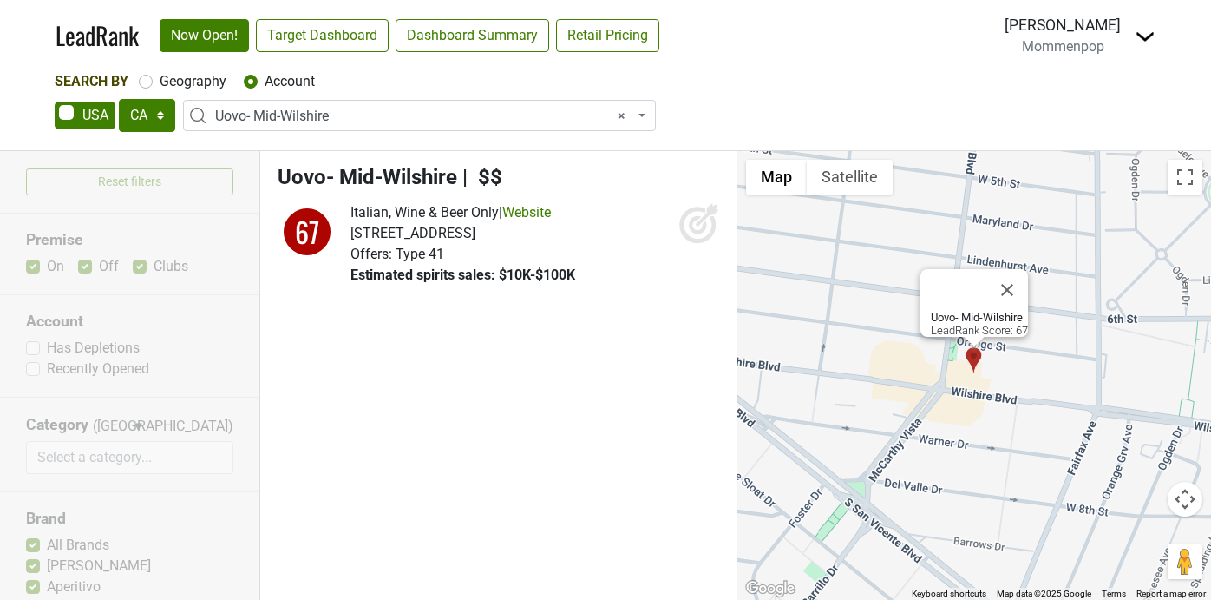
click at [388, 115] on span "× Uovo- Mid-Wilshire" at bounding box center [424, 116] width 419 height 21
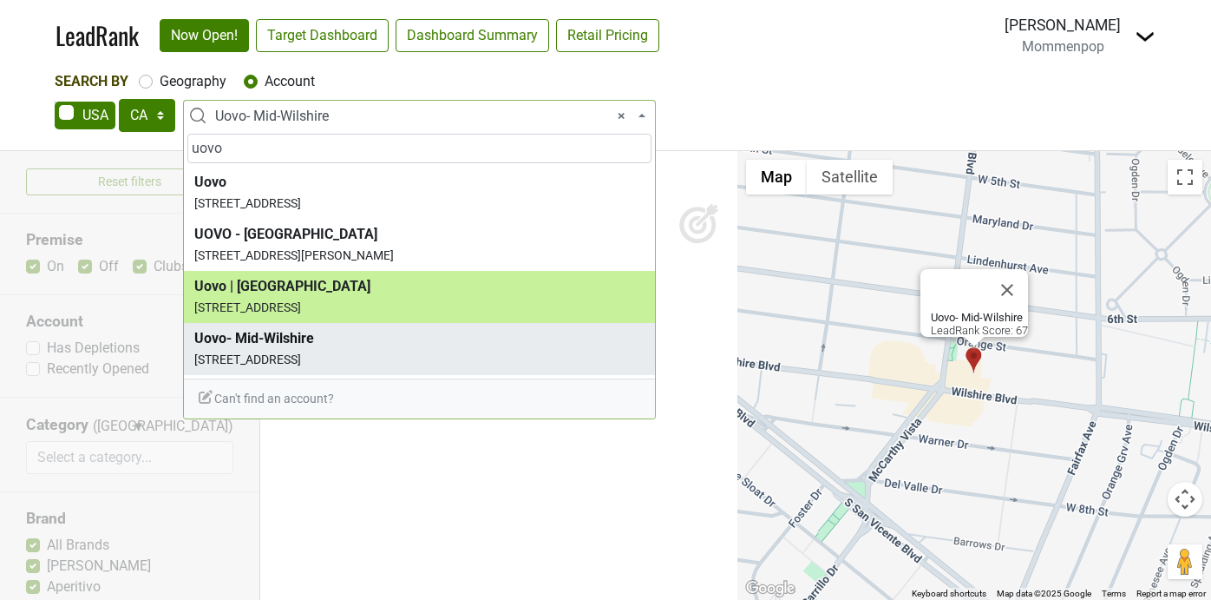
type input "uovo"
select select "124369583"
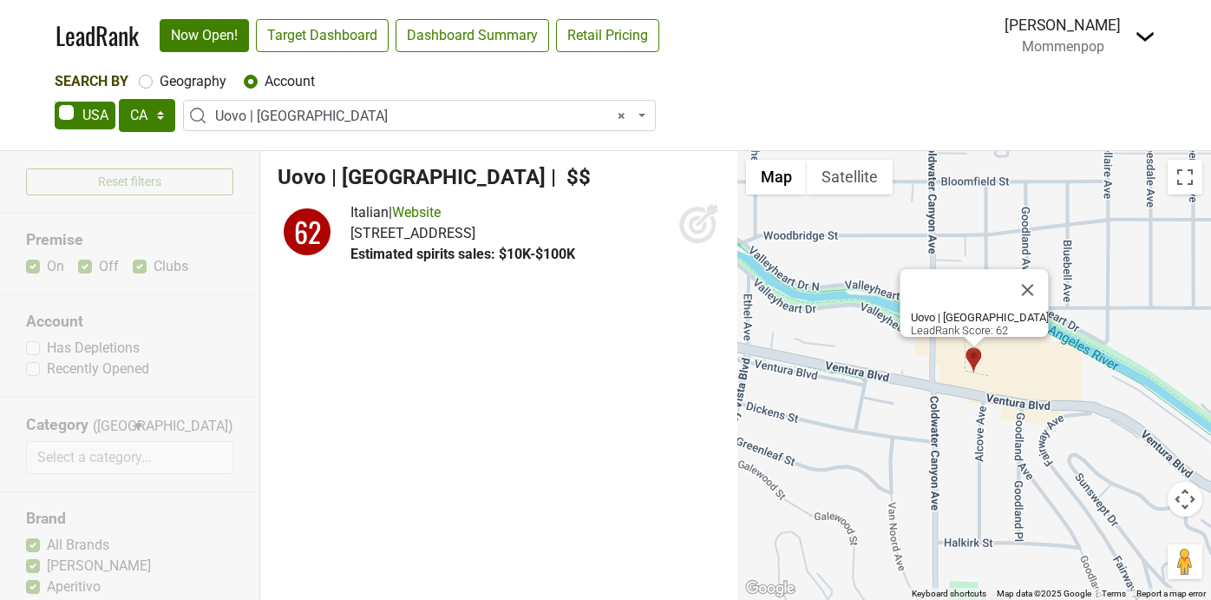
click at [418, 114] on span "× Uovo | Studio City" at bounding box center [424, 116] width 419 height 21
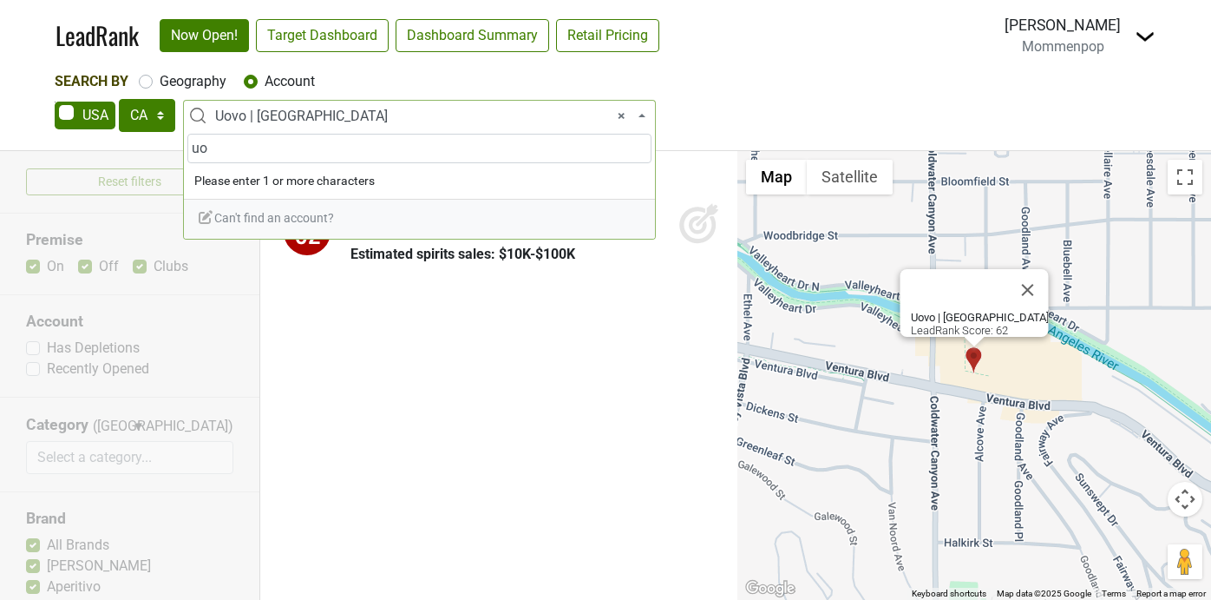
type input "u"
type input "o"
type input "y"
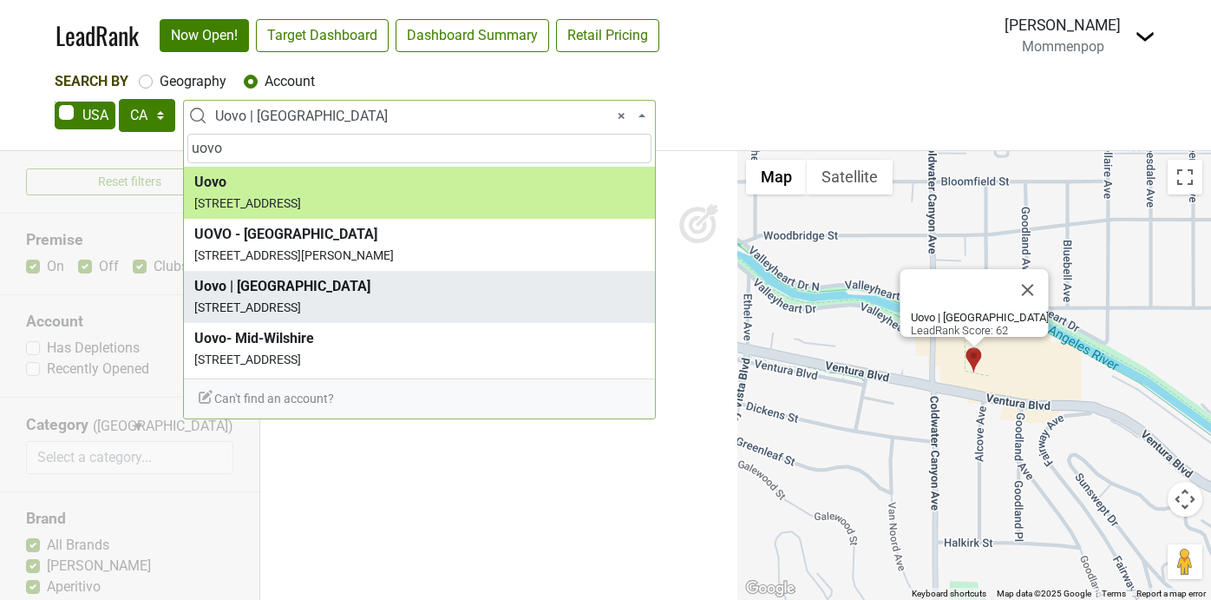
type input "uovo"
select select "50135"
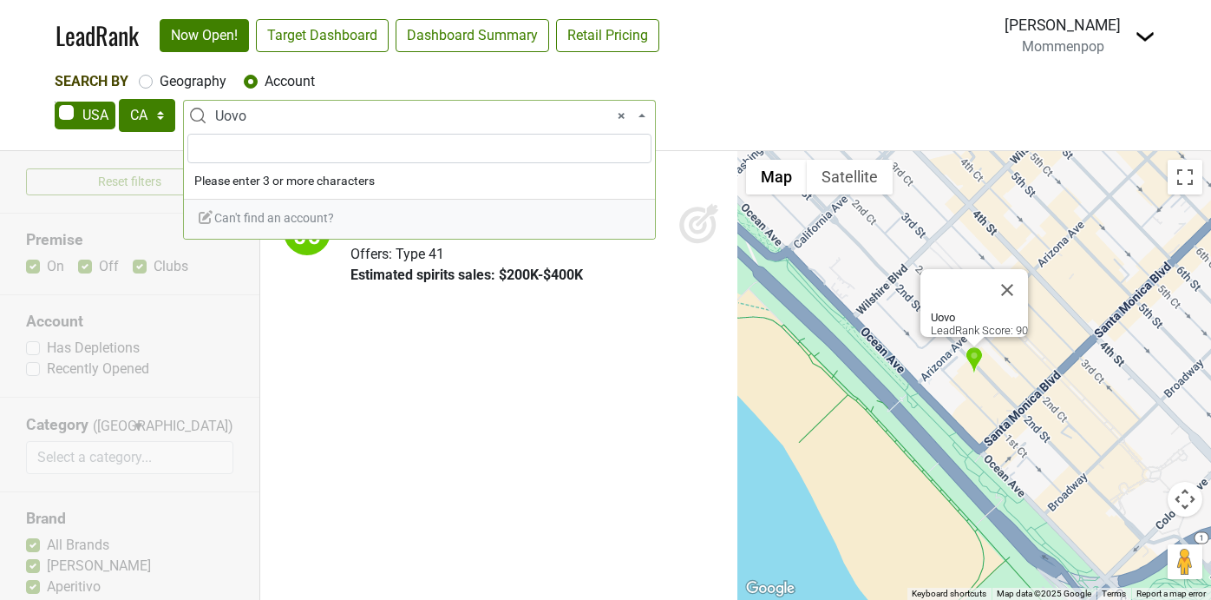
click at [261, 117] on span "× Uovo" at bounding box center [424, 116] width 419 height 21
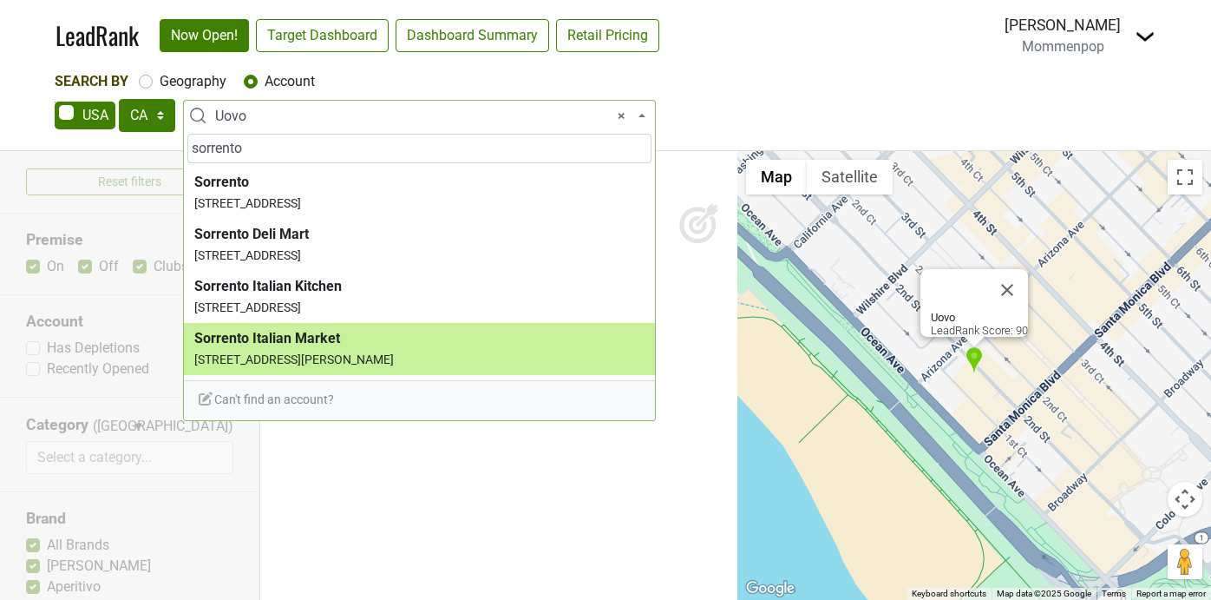
type input "sorrento"
select select "23181"
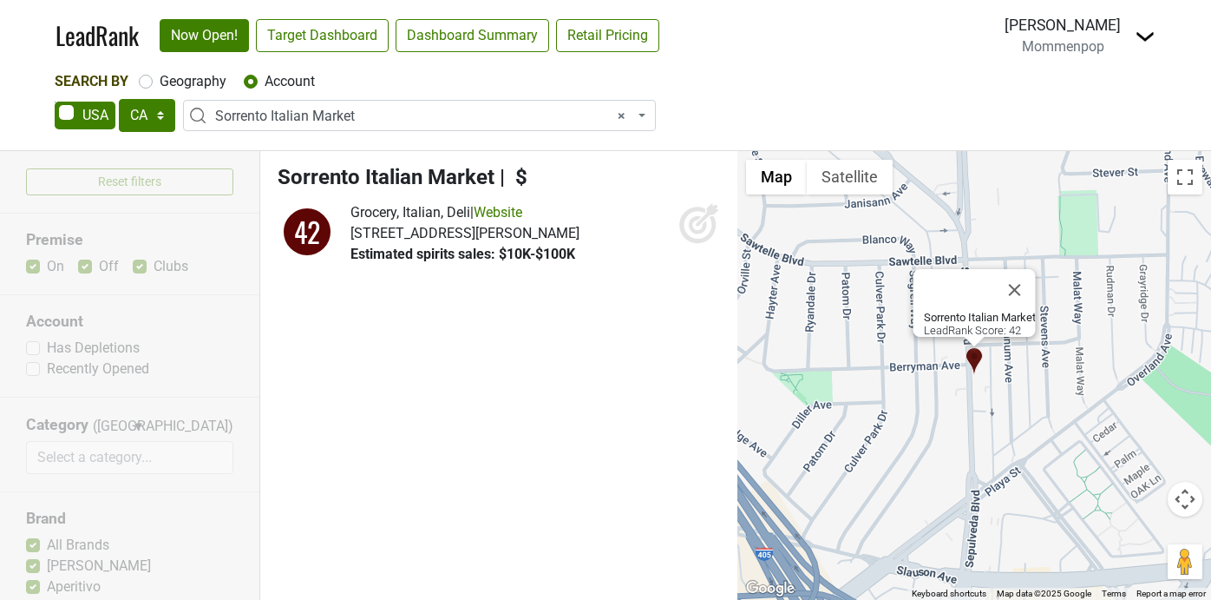
click at [318, 117] on span "× Sorrento Italian Market" at bounding box center [424, 116] width 419 height 21
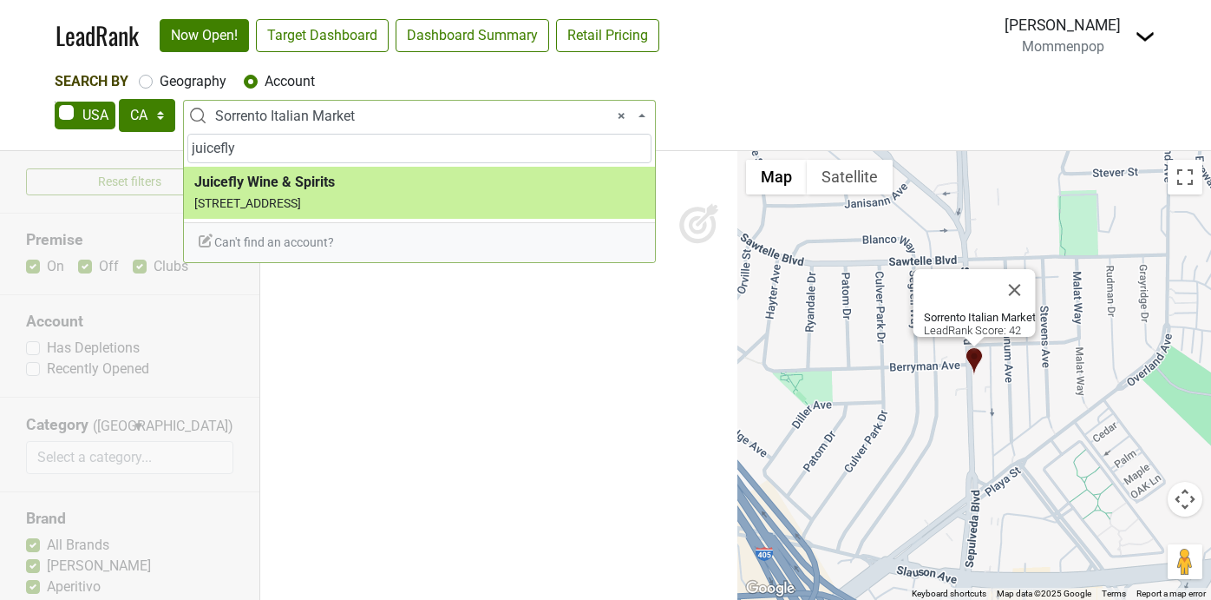
type input "juicefly"
select select "123705017"
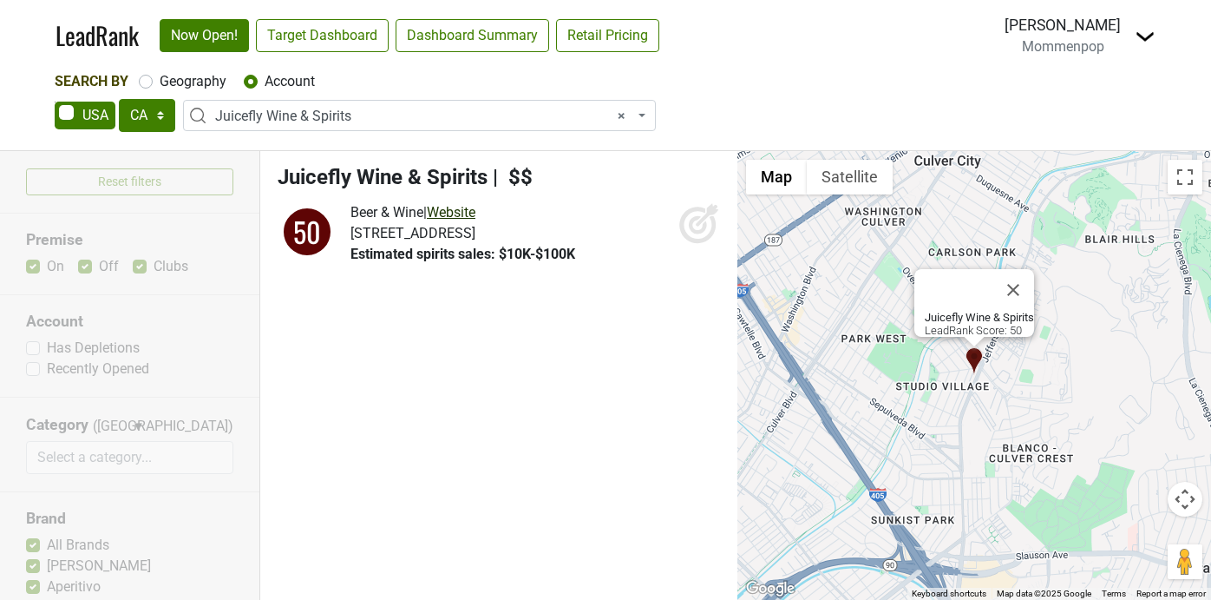
click at [463, 207] on link "Website" at bounding box center [451, 212] width 49 height 16
click at [362, 117] on span "× Juicefly Wine & Spirits" at bounding box center [424, 116] width 419 height 21
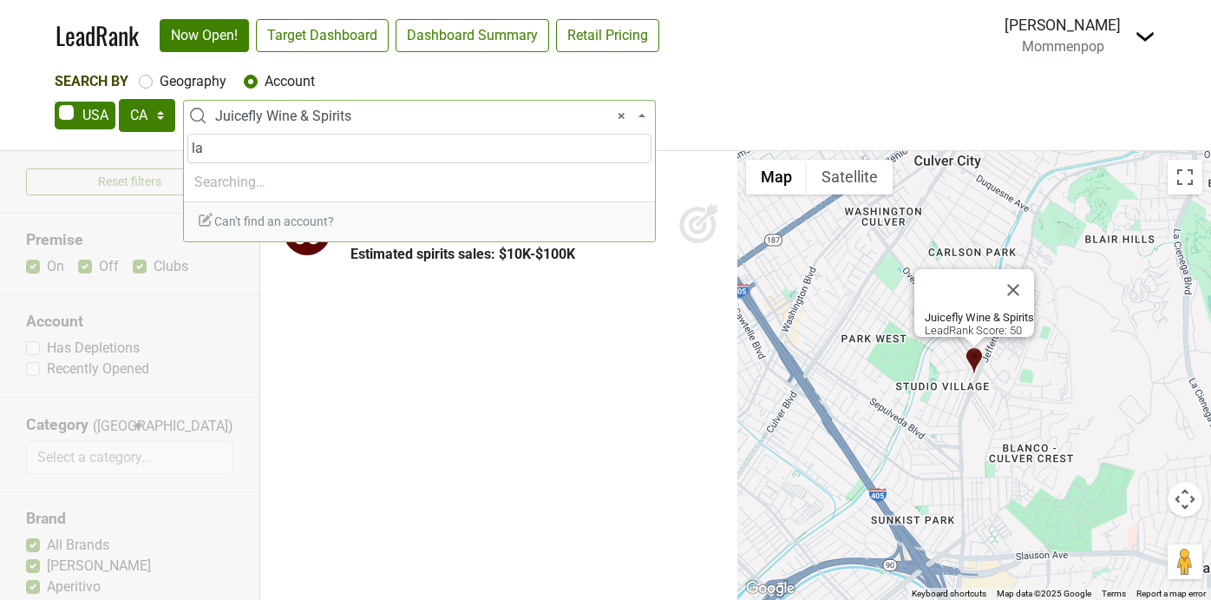
type input "l"
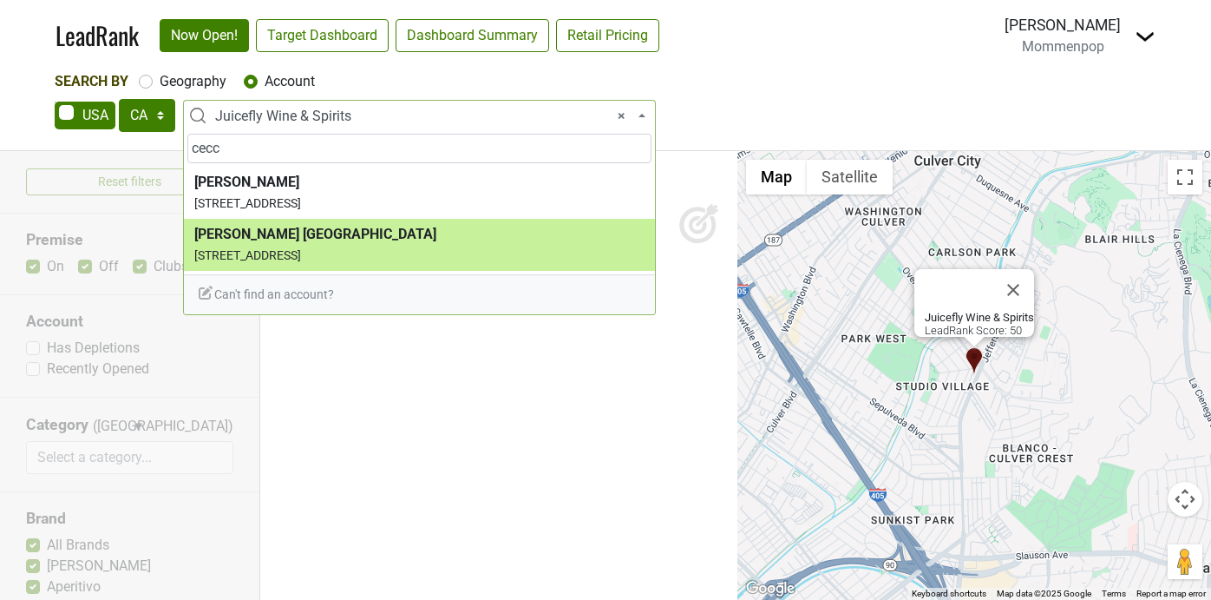
type input "cecc"
select select "123551716"
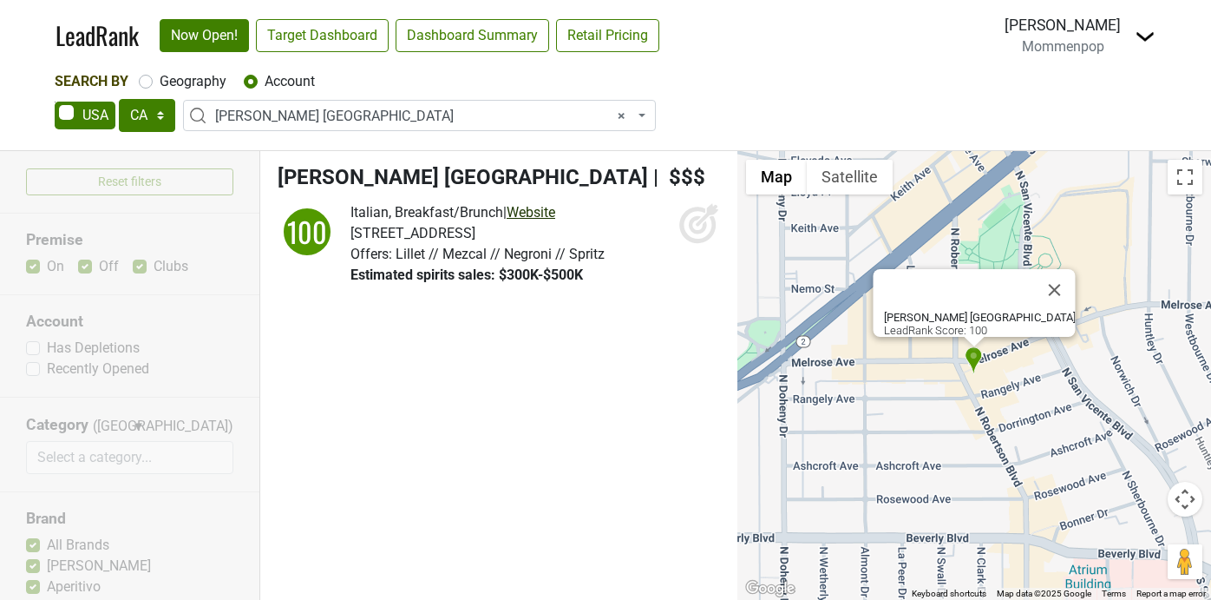
click at [537, 207] on link "Website" at bounding box center [531, 212] width 49 height 16
